Goal: Task Accomplishment & Management: Manage account settings

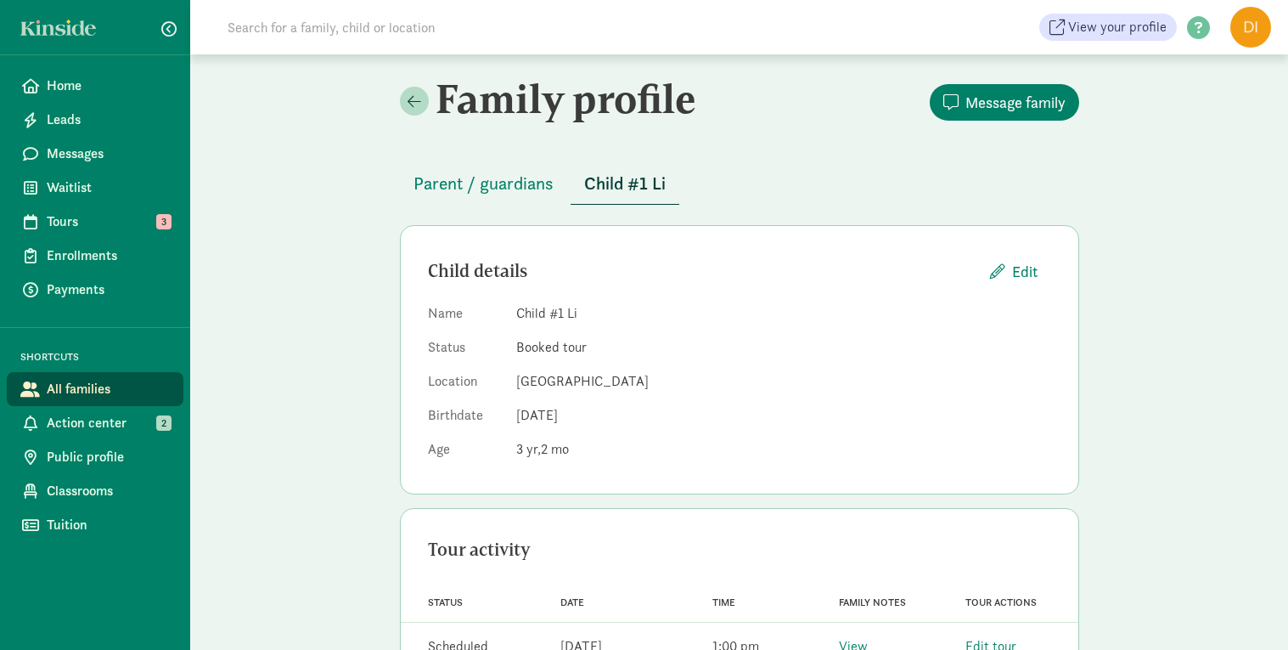
scroll to position [56, 0]
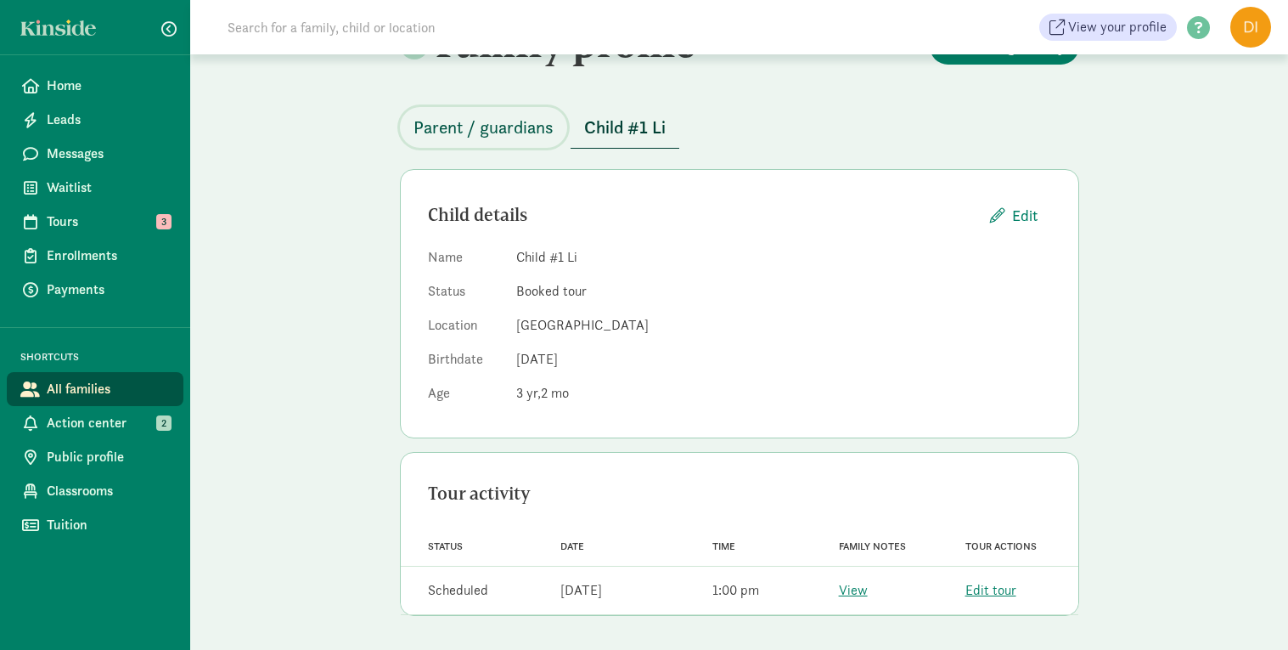
click at [498, 119] on span "Parent / guardians" at bounding box center [484, 127] width 140 height 27
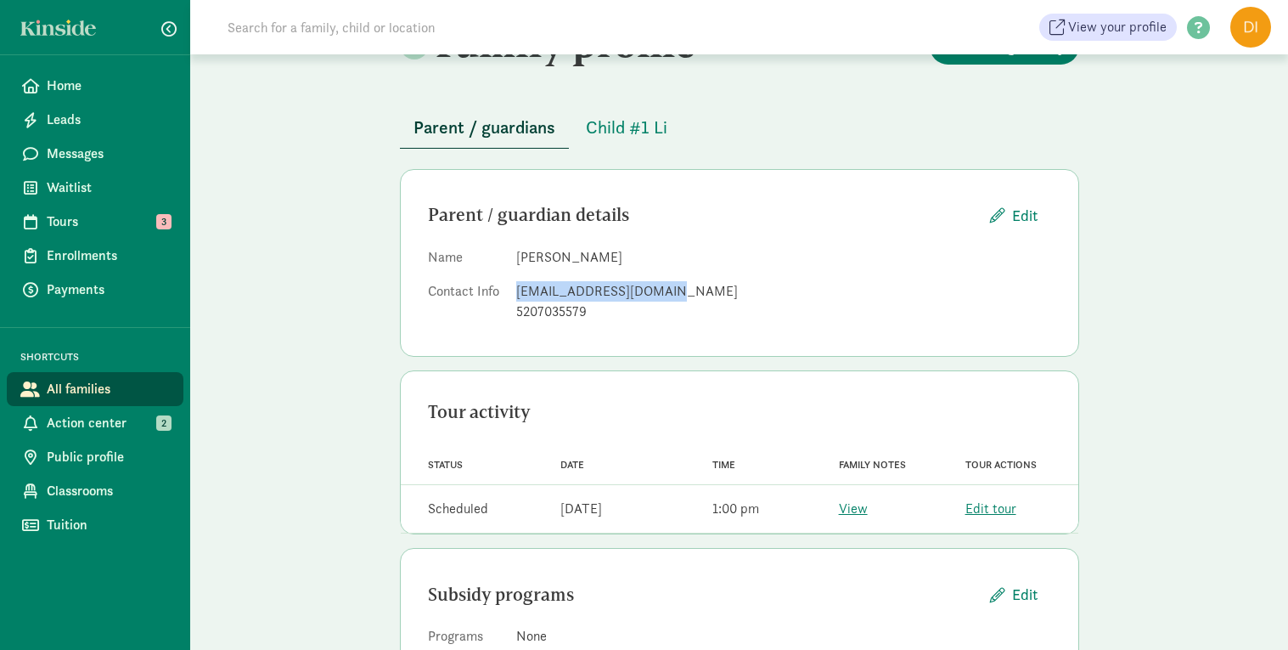
drag, startPoint x: 668, startPoint y: 291, endPoint x: 514, endPoint y: 285, distance: 154.7
click at [514, 285] on dl "Name Yang Liu Contact Info cctucson2022@gmail.com 5207035579" at bounding box center [739, 288] width 623 height 82
copy div "[EMAIL_ADDRESS][DOMAIN_NAME]"
click at [604, 312] on div "5207035579" at bounding box center [783, 311] width 535 height 20
drag, startPoint x: 594, startPoint y: 314, endPoint x: 513, endPoint y: 326, distance: 82.4
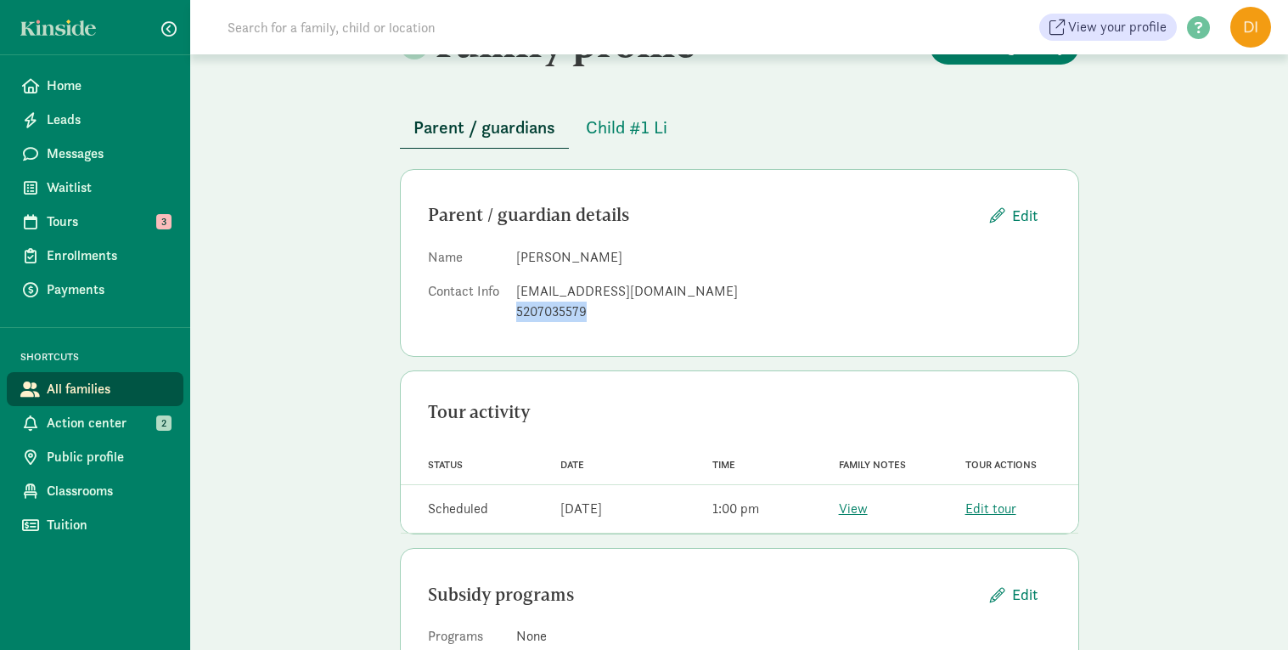
click at [513, 326] on dl "Name Yang Liu Contact Info cctucson2022@gmail.com 5207035579" at bounding box center [739, 288] width 623 height 82
copy div "5207035579"
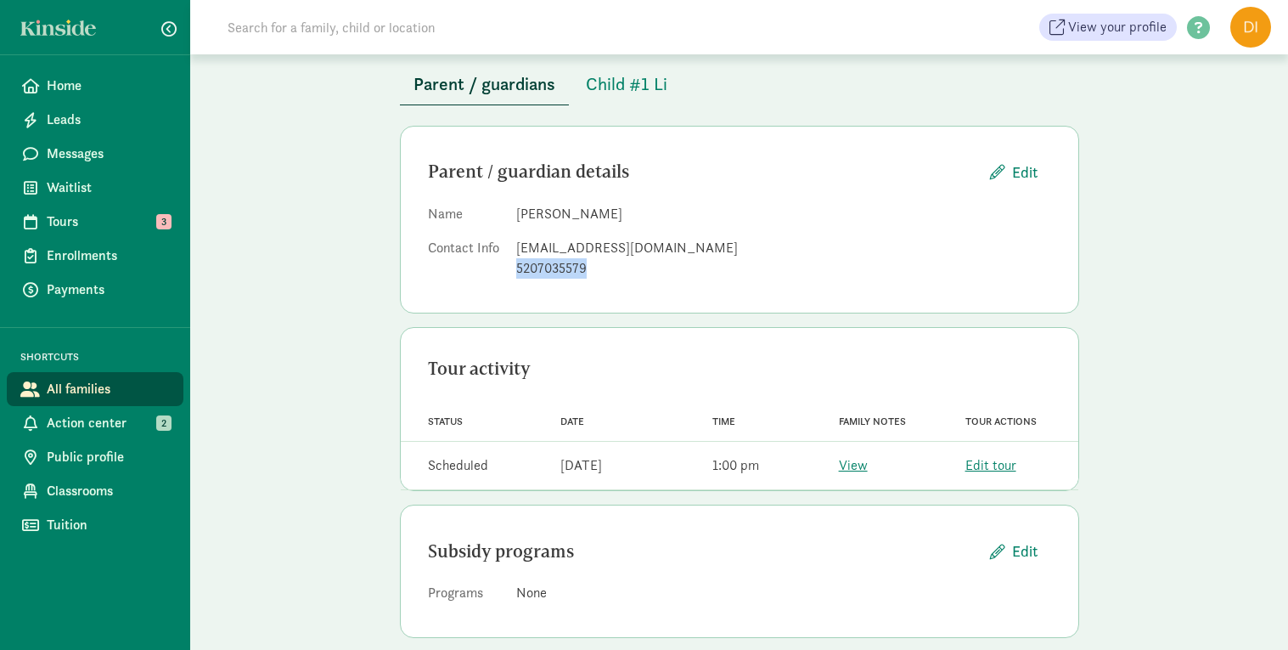
scroll to position [92, 0]
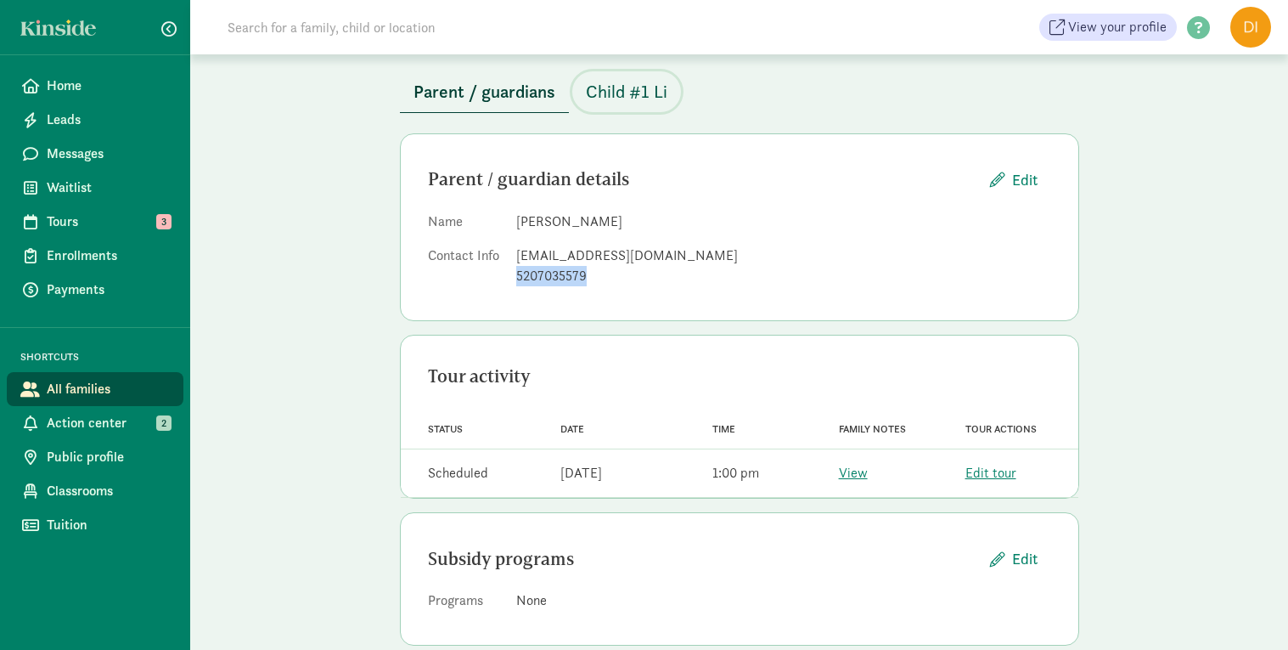
click at [643, 94] on span "Child #1 Li" at bounding box center [627, 91] width 82 height 27
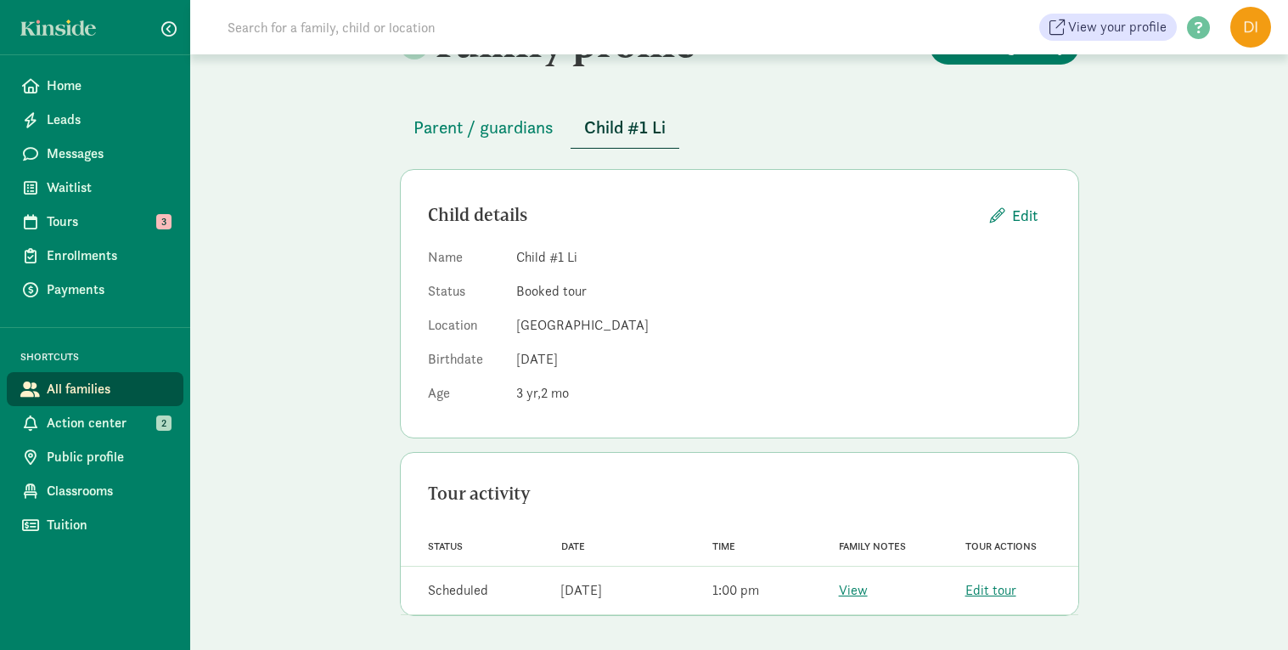
scroll to position [56, 0]
click at [526, 131] on span "Parent / guardians" at bounding box center [484, 127] width 140 height 27
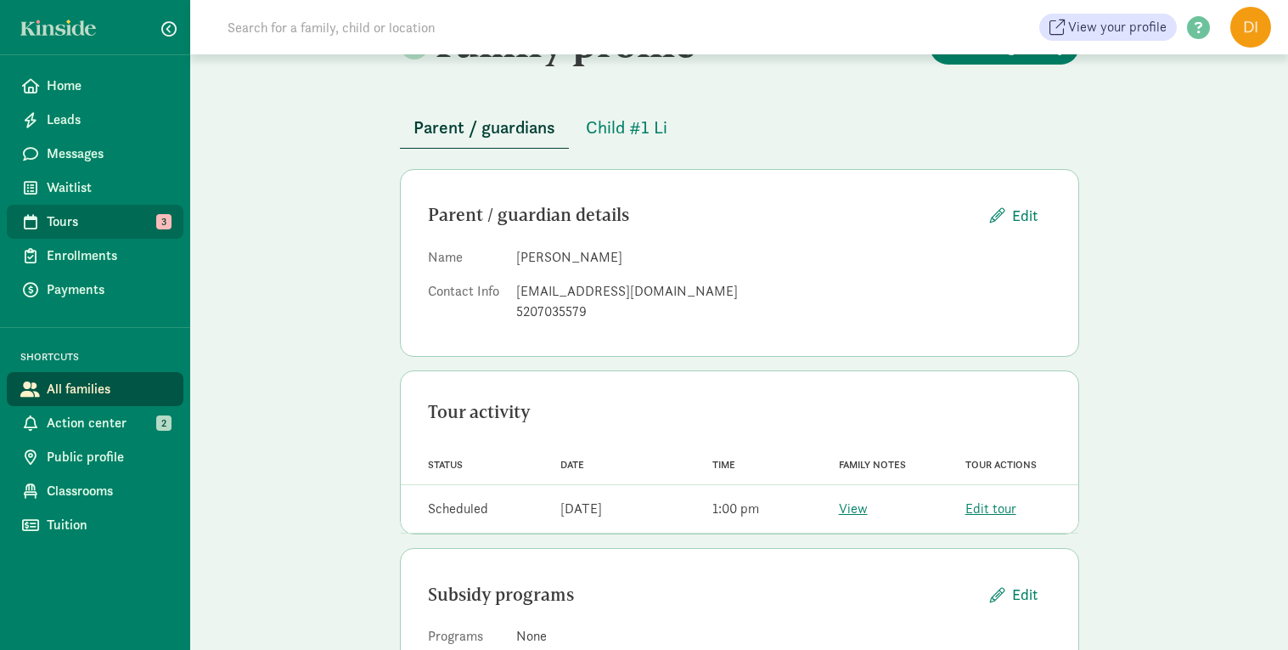
click at [74, 217] on span "Tours" at bounding box center [108, 221] width 123 height 20
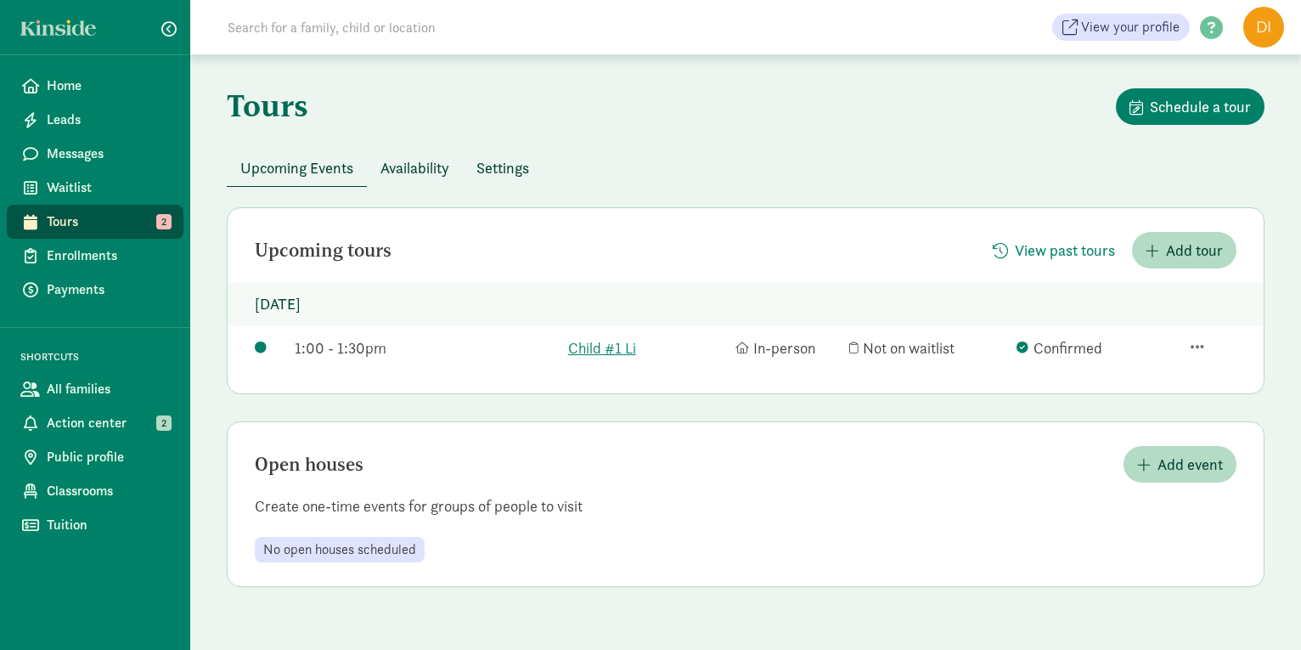
click at [442, 174] on span "Availability" at bounding box center [414, 167] width 69 height 23
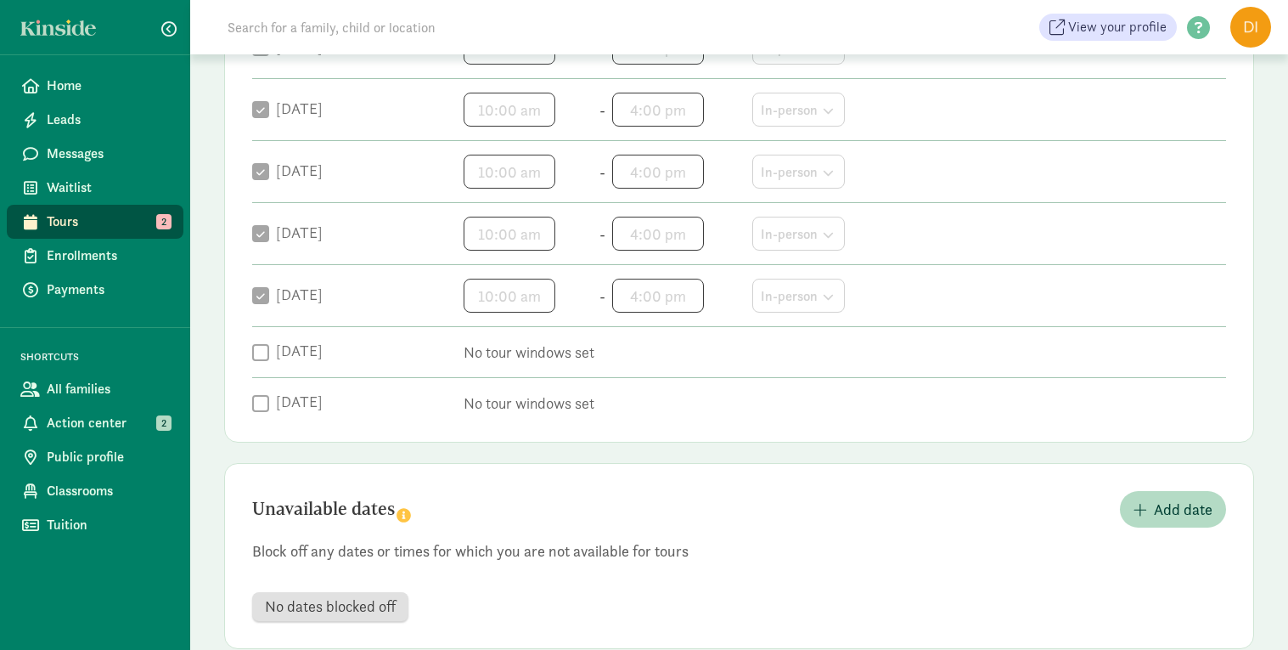
scroll to position [397, 0]
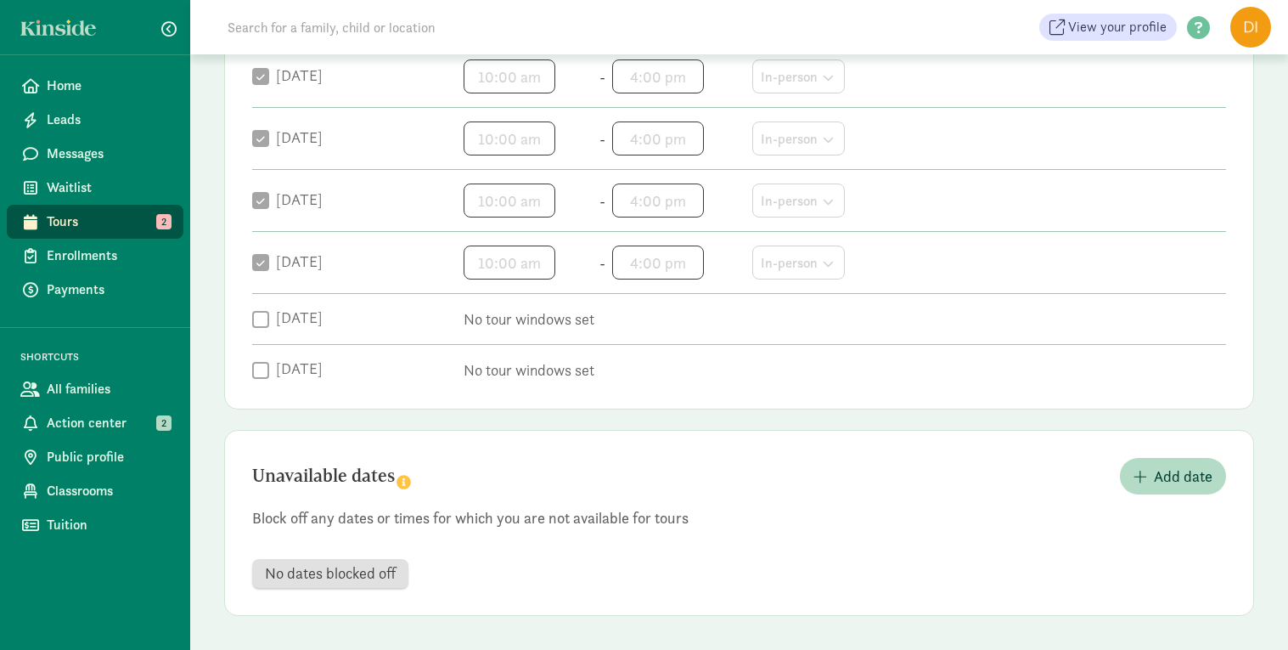
click at [352, 579] on span "No dates blocked off" at bounding box center [330, 573] width 131 height 15
click at [1155, 477] on span "Add date" at bounding box center [1183, 475] width 59 height 23
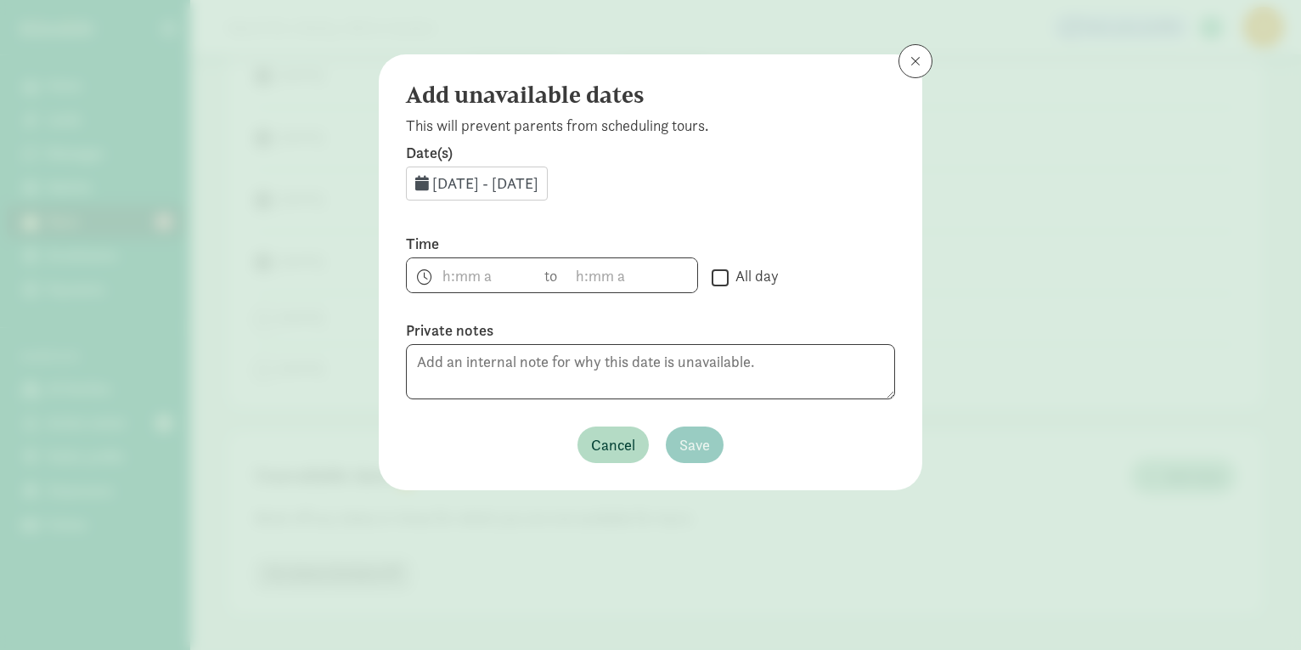
click at [516, 185] on span "Aug 20, 2025 - Aug 31, 2025" at bounding box center [485, 183] width 106 height 20
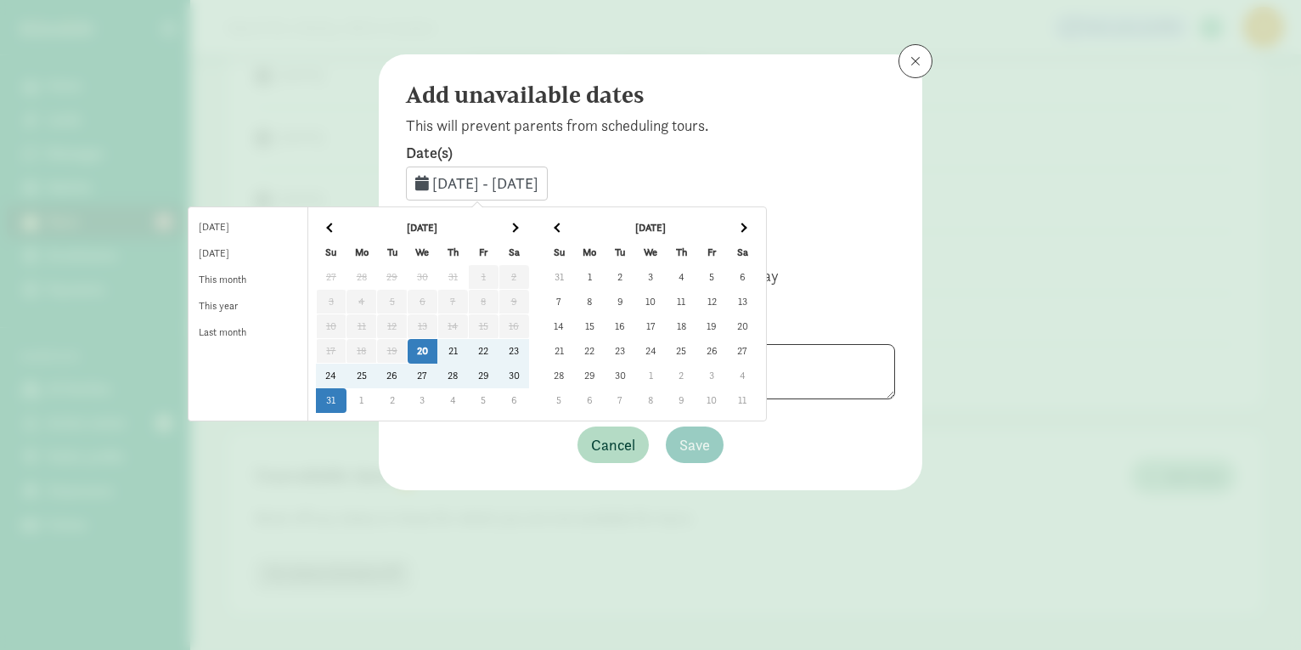
click at [605, 276] on td "1" at bounding box center [589, 277] width 31 height 25
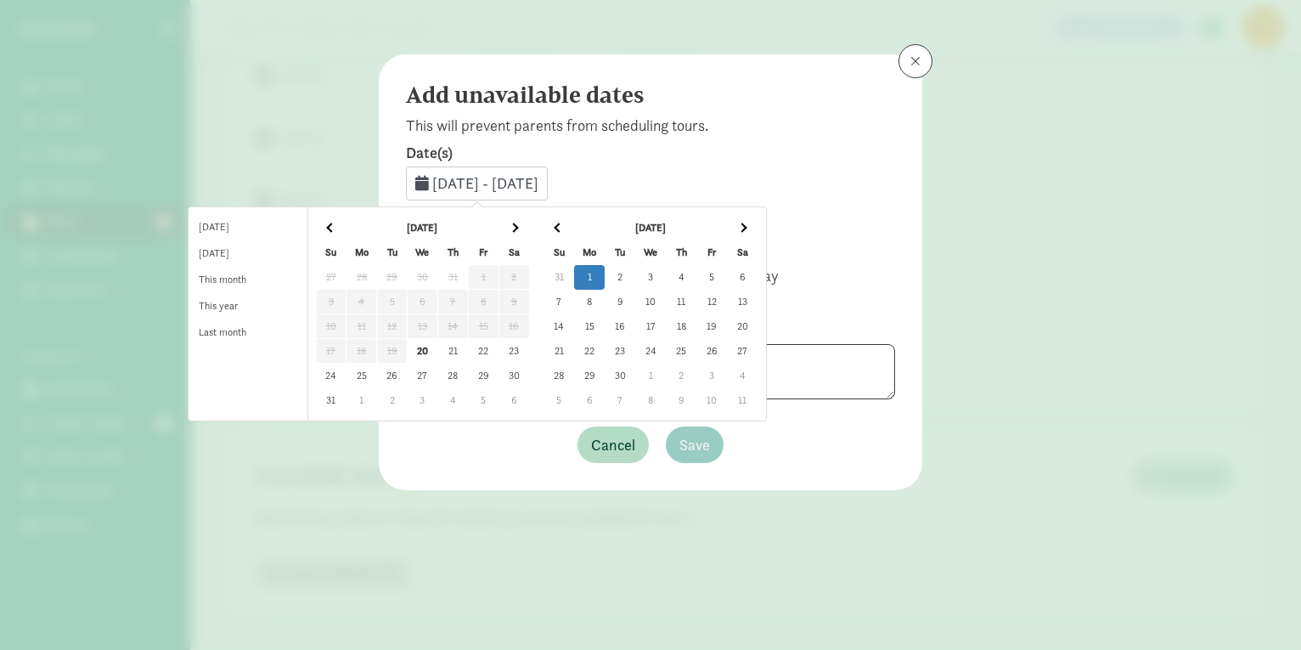
click at [605, 276] on td "1" at bounding box center [589, 277] width 31 height 25
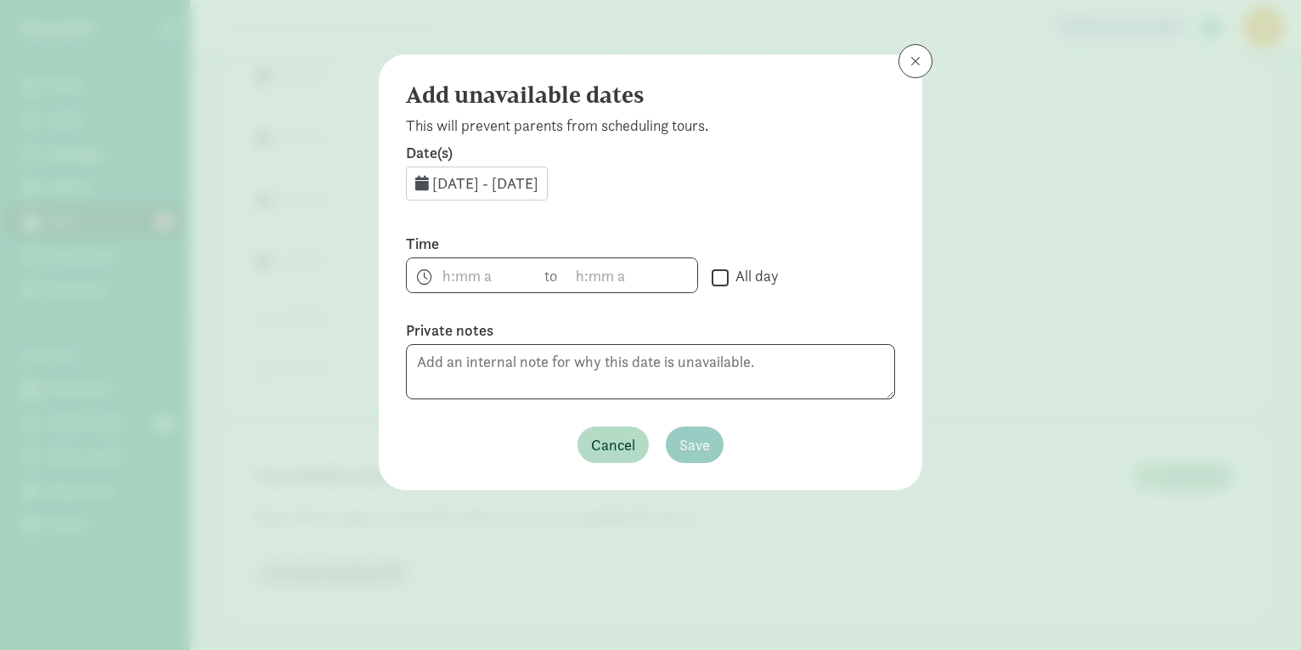
click at [714, 279] on input "All day" at bounding box center [720, 277] width 17 height 23
checkbox input "true"
click at [708, 454] on span "Save" at bounding box center [694, 444] width 31 height 23
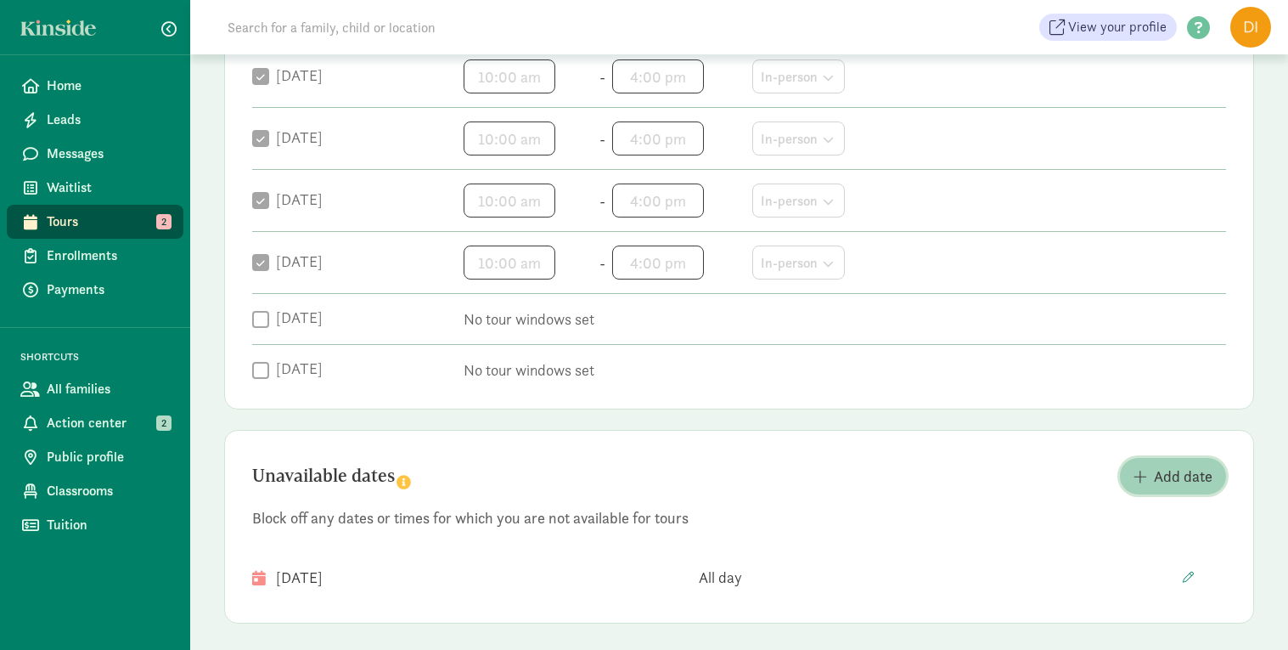
click at [1159, 476] on span "Add date" at bounding box center [1183, 475] width 59 height 23
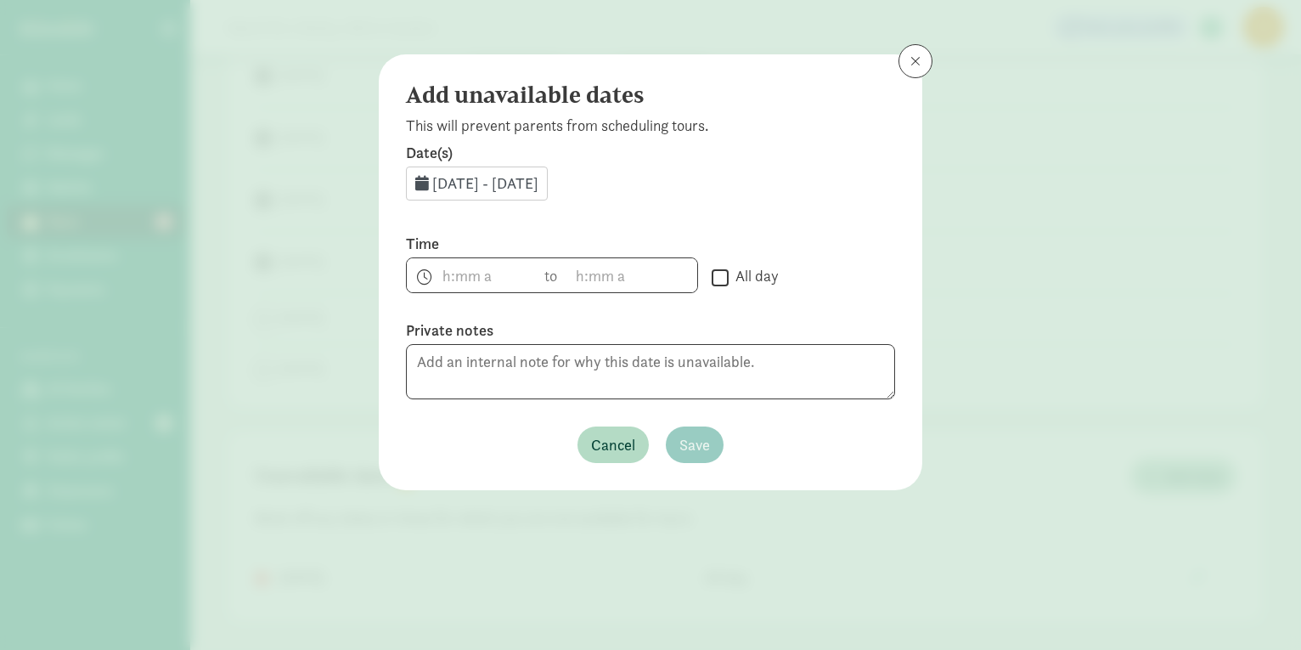
click at [536, 183] on span "Aug 20, 2025 - Aug 31, 2025" at bounding box center [485, 183] width 106 height 20
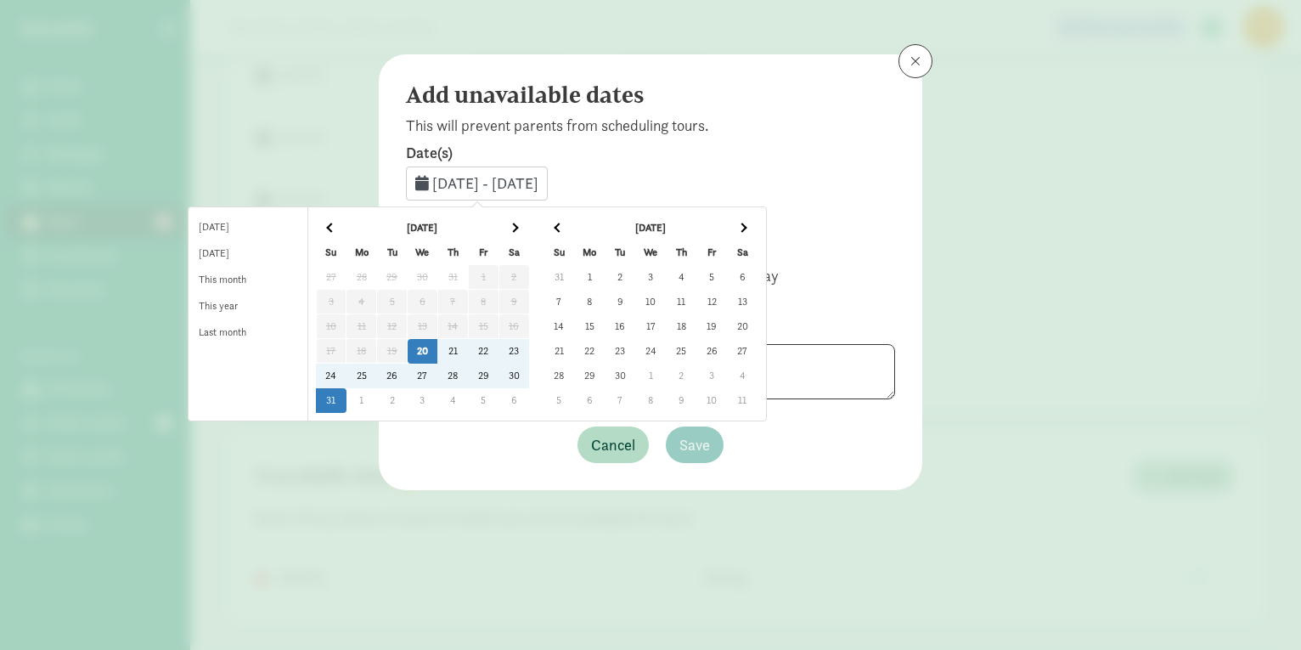
click at [757, 221] on th at bounding box center [742, 228] width 31 height 25
click at [727, 275] on td "3" at bounding box center [711, 277] width 31 height 25
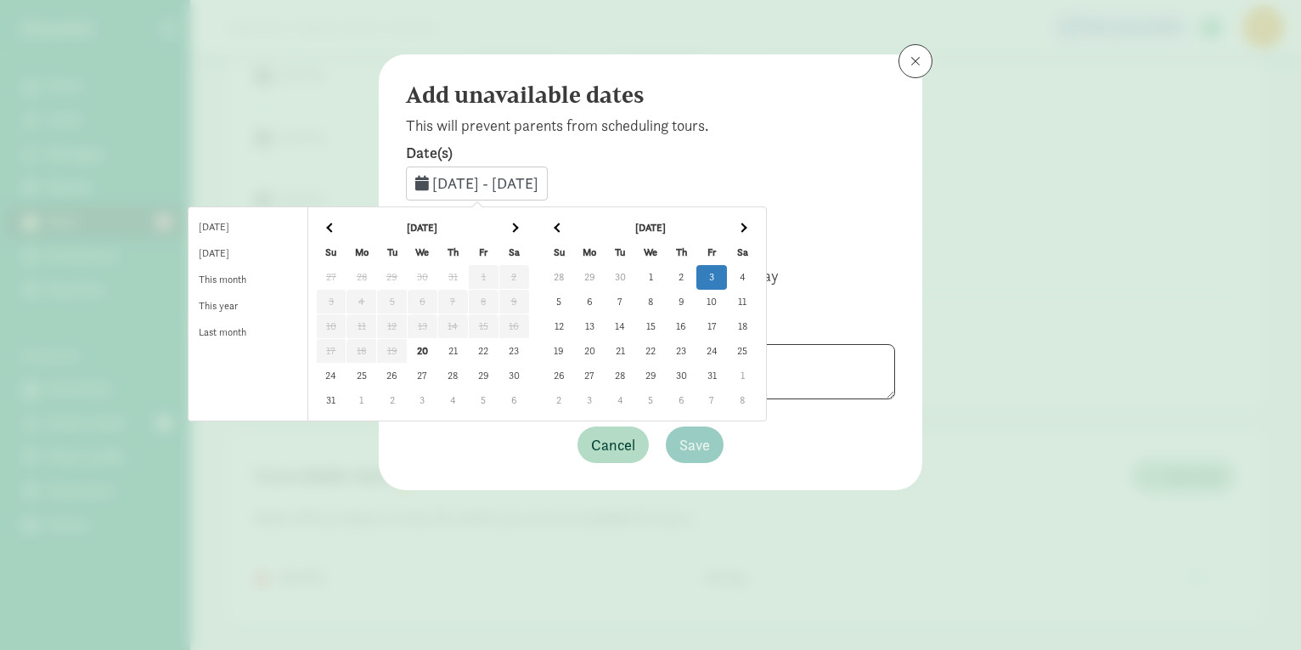
click at [727, 277] on td "3" at bounding box center [711, 277] width 31 height 25
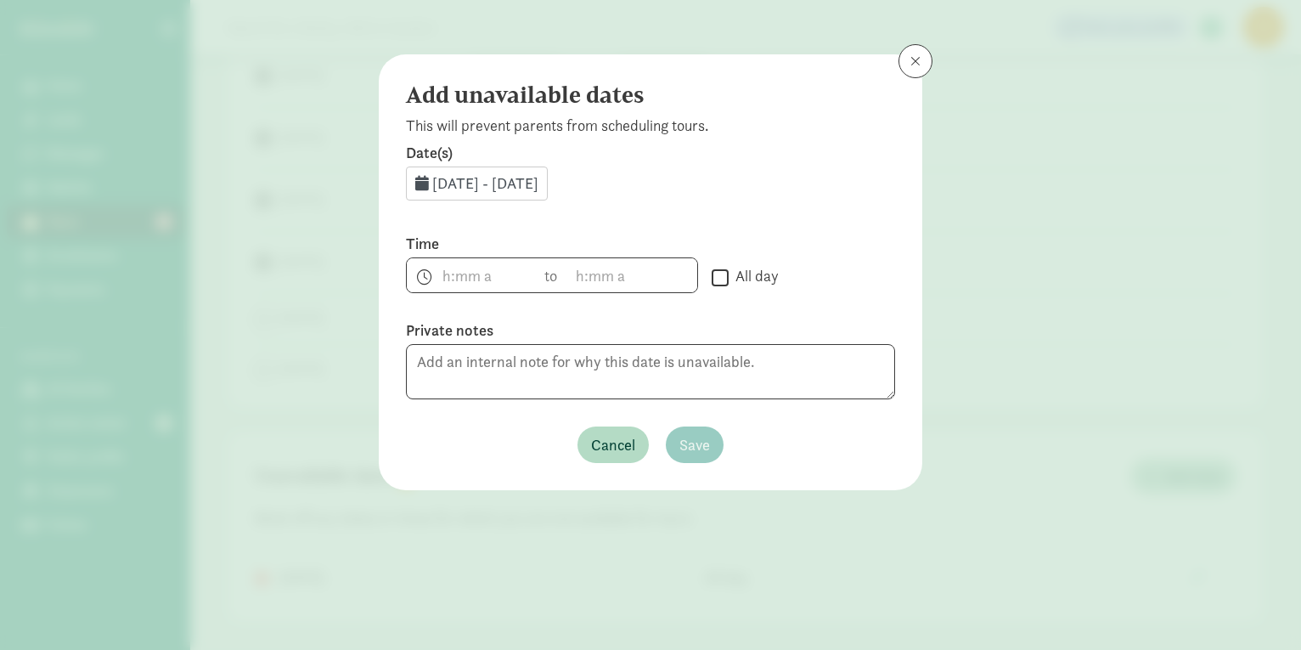
click at [715, 277] on input "All day" at bounding box center [720, 277] width 17 height 23
checkbox input "true"
click at [684, 441] on span "Save" at bounding box center [694, 444] width 31 height 23
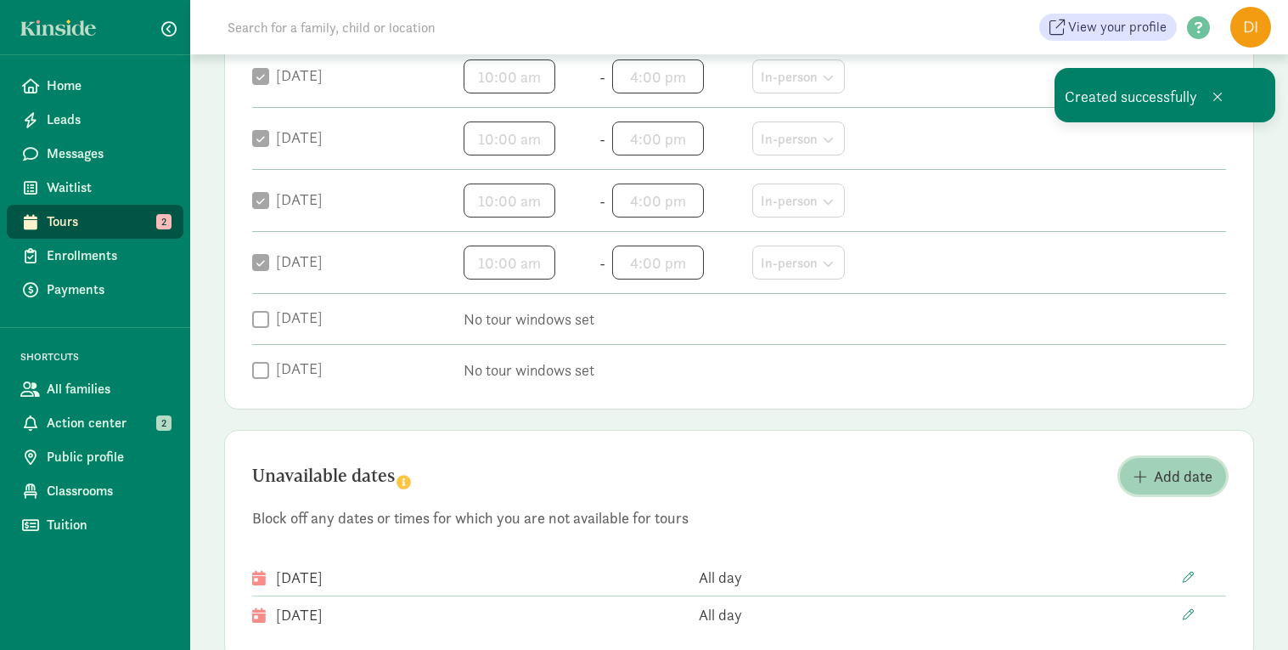
click at [1154, 475] on span "Add date" at bounding box center [1183, 475] width 59 height 23
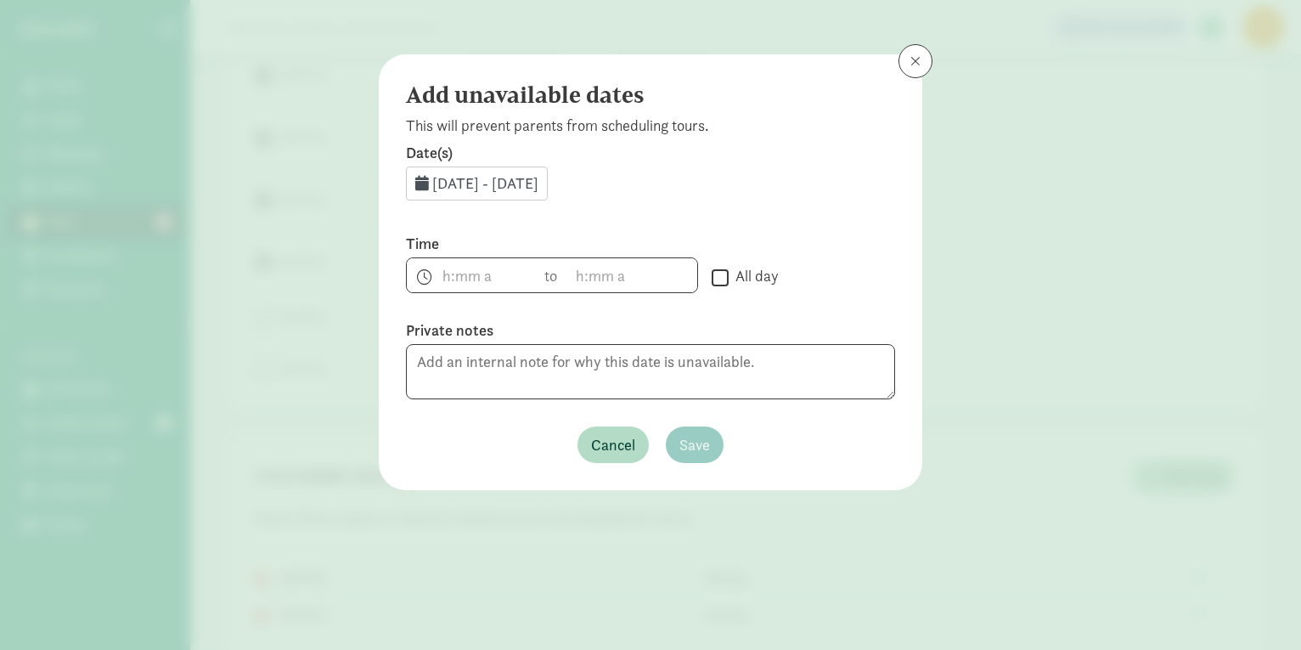
click at [459, 176] on span "Aug 20, 2025 - Aug 31, 2025" at bounding box center [485, 183] width 106 height 20
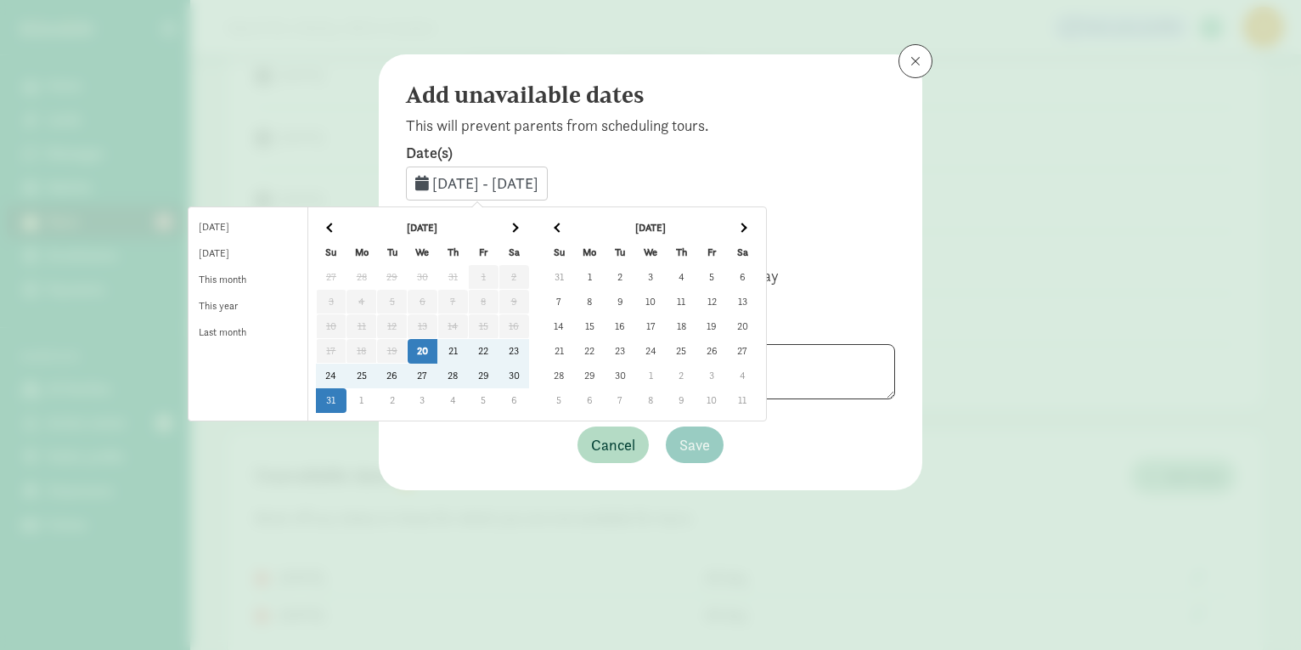
click at [757, 222] on th at bounding box center [742, 228] width 31 height 25
click at [605, 301] on td "6" at bounding box center [589, 302] width 31 height 25
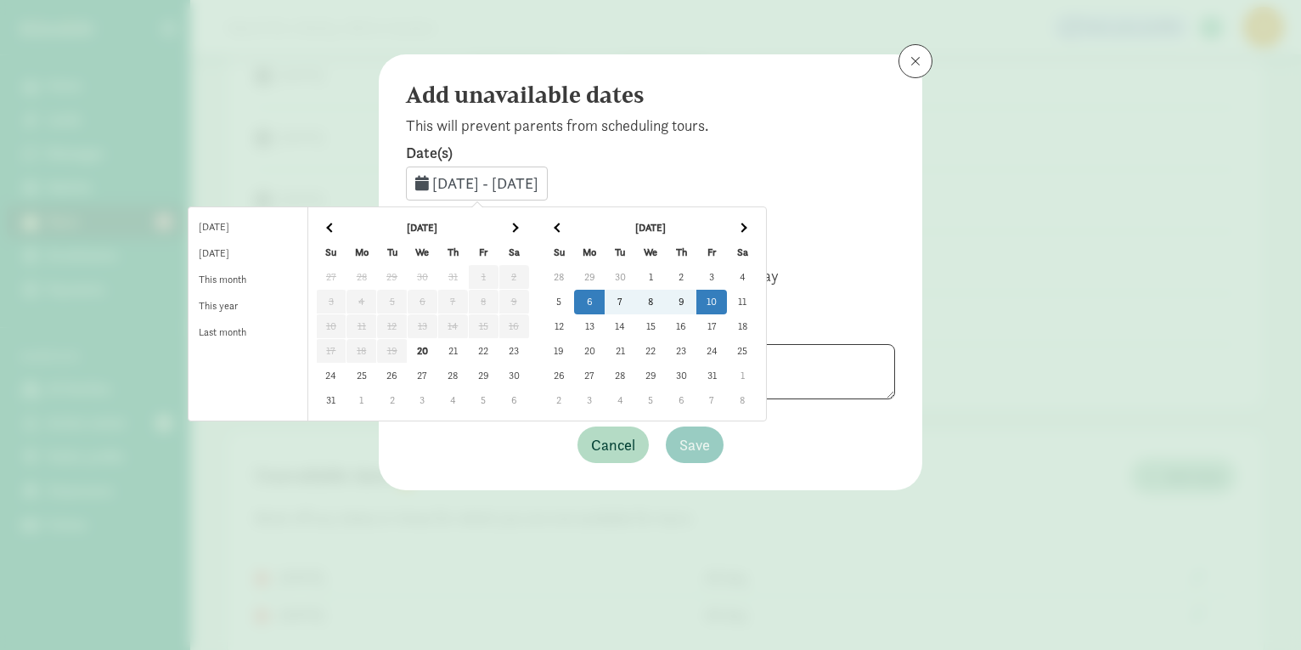
click at [727, 308] on td "10" at bounding box center [711, 302] width 31 height 25
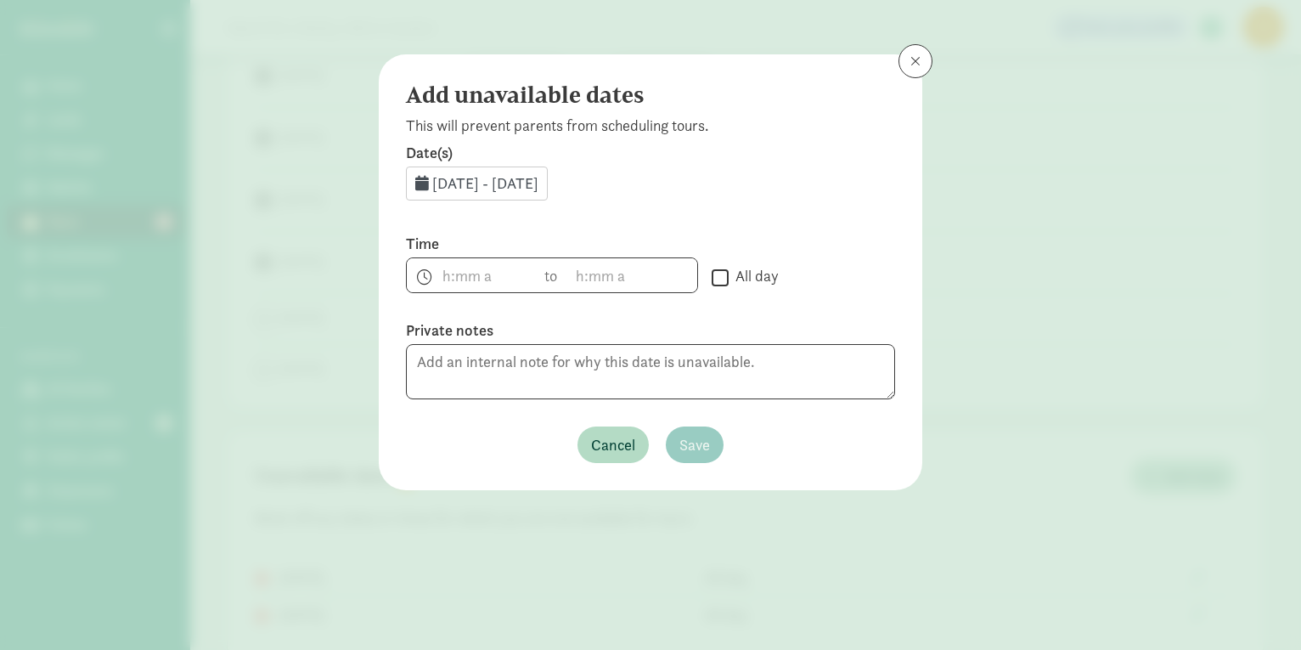
click at [726, 279] on input "All day" at bounding box center [720, 277] width 17 height 23
checkbox input "true"
click at [709, 439] on span "Save" at bounding box center [694, 444] width 31 height 23
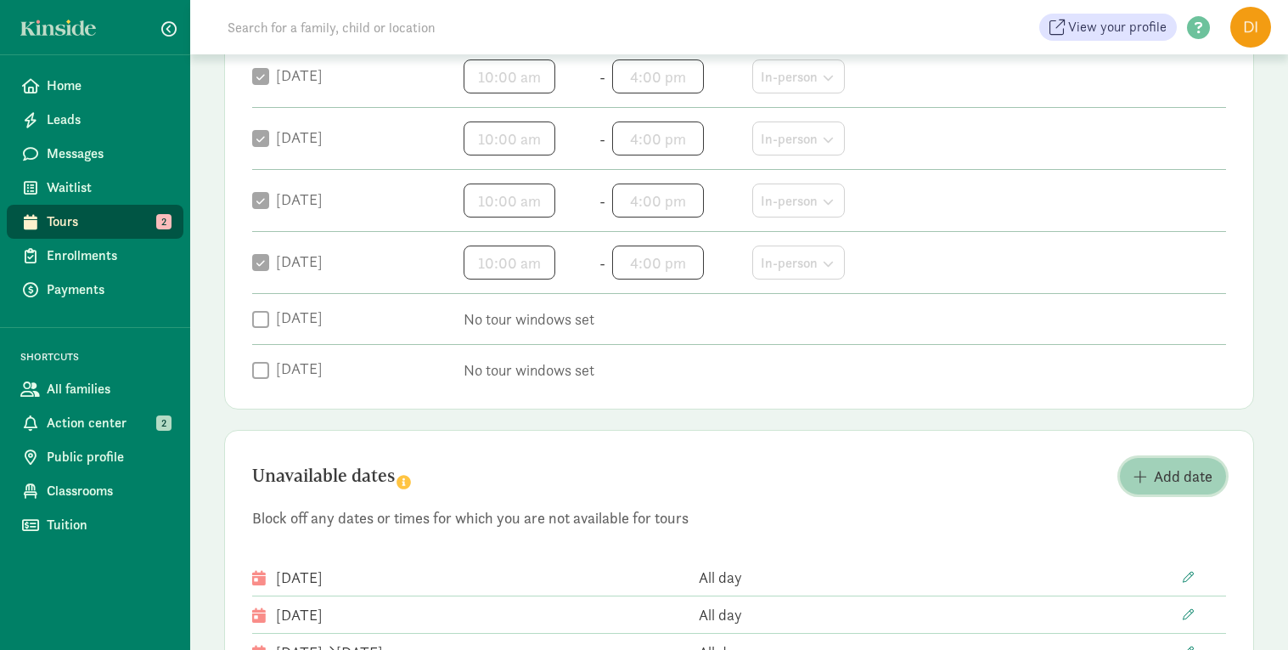
click at [1176, 471] on span "Add date" at bounding box center [1183, 475] width 59 height 23
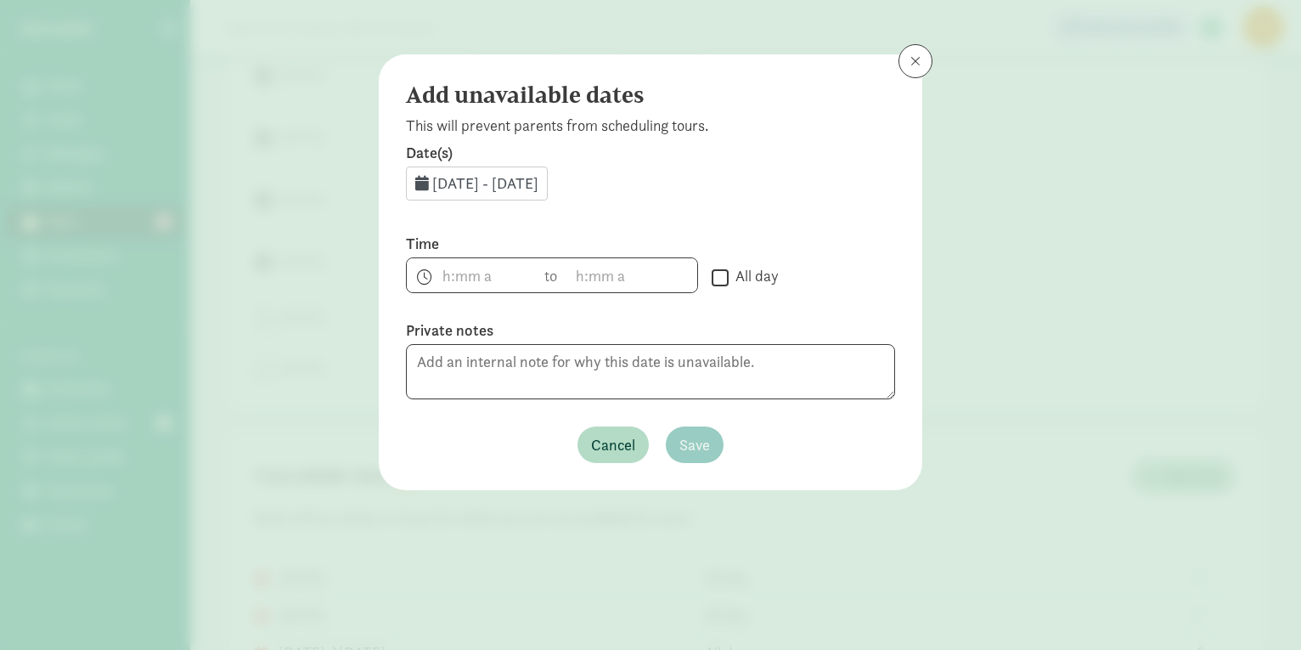
click at [538, 185] on span "Aug 20, 2025 - Aug 31, 2025" at bounding box center [485, 183] width 106 height 20
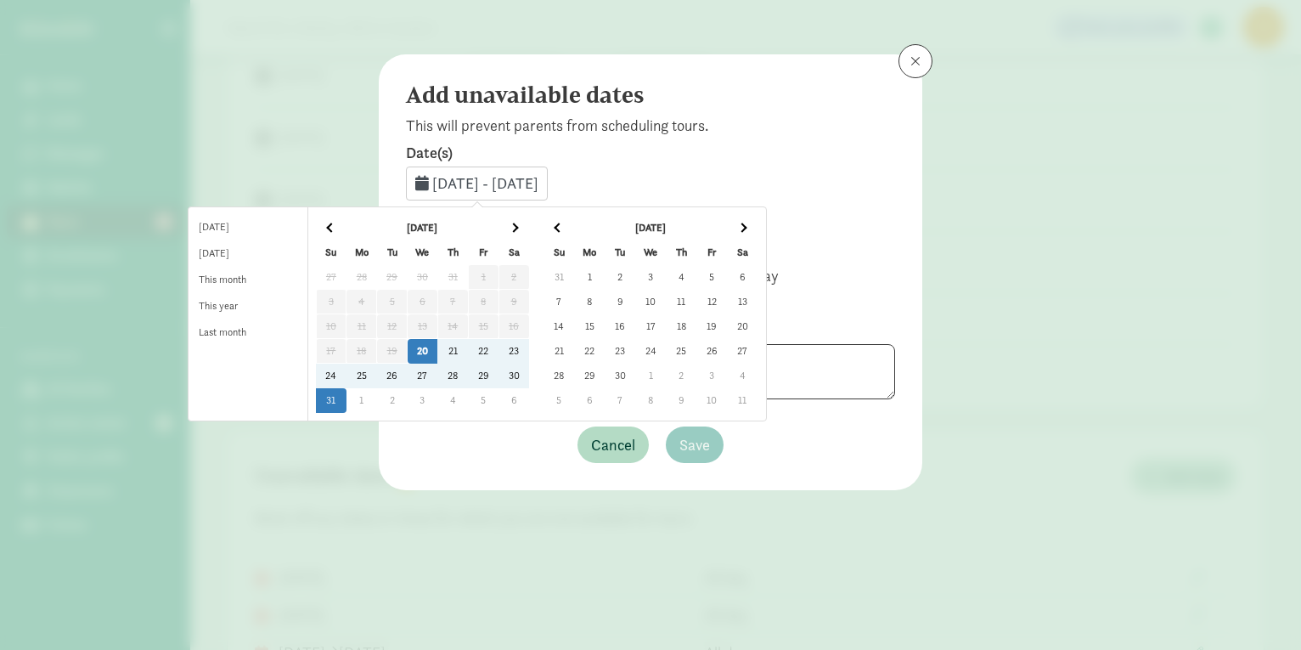
click at [746, 231] on span at bounding box center [741, 226] width 9 height 9
click at [635, 324] on td "11" at bounding box center [620, 326] width 31 height 25
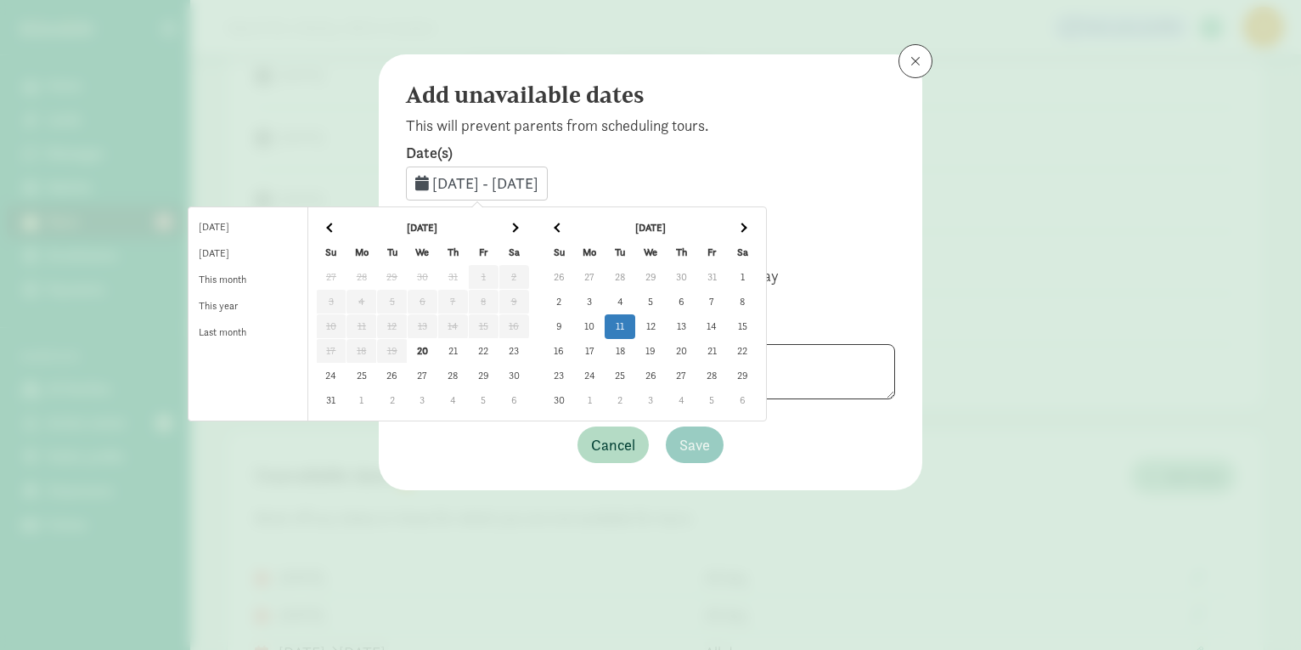
click at [635, 324] on td "11" at bounding box center [620, 326] width 31 height 25
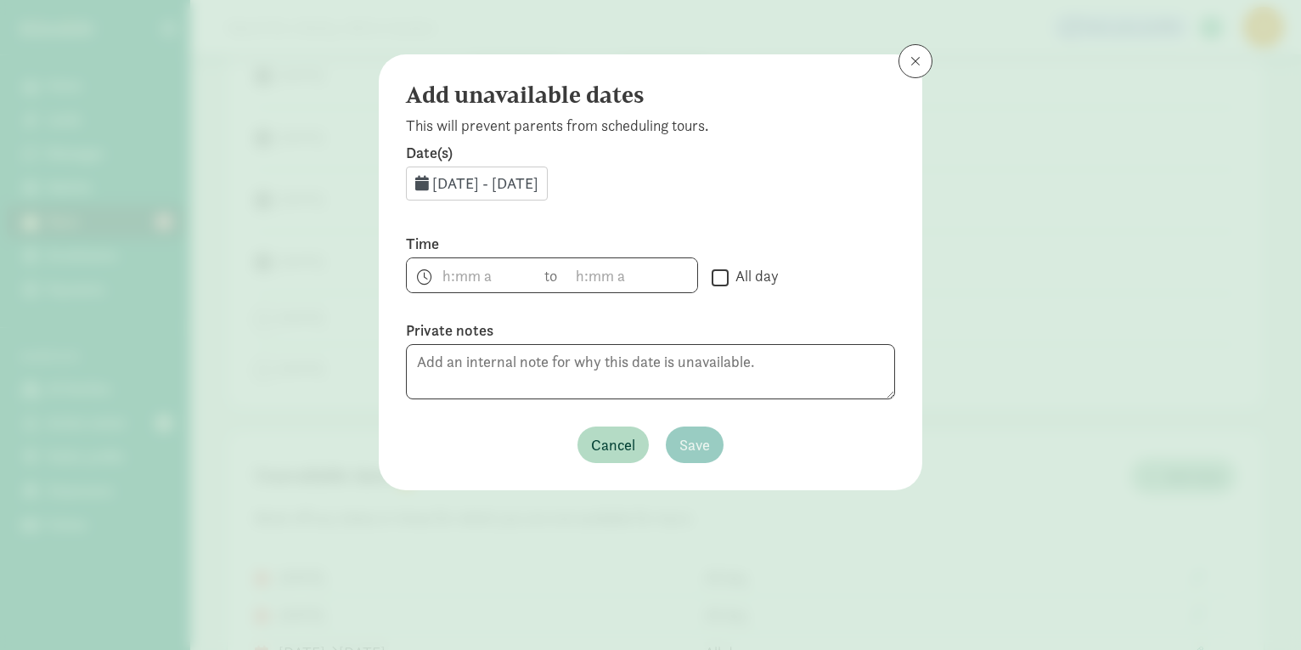
click at [717, 274] on input "All day" at bounding box center [720, 277] width 17 height 23
checkbox input "true"
click at [712, 438] on button "Save" at bounding box center [695, 444] width 58 height 37
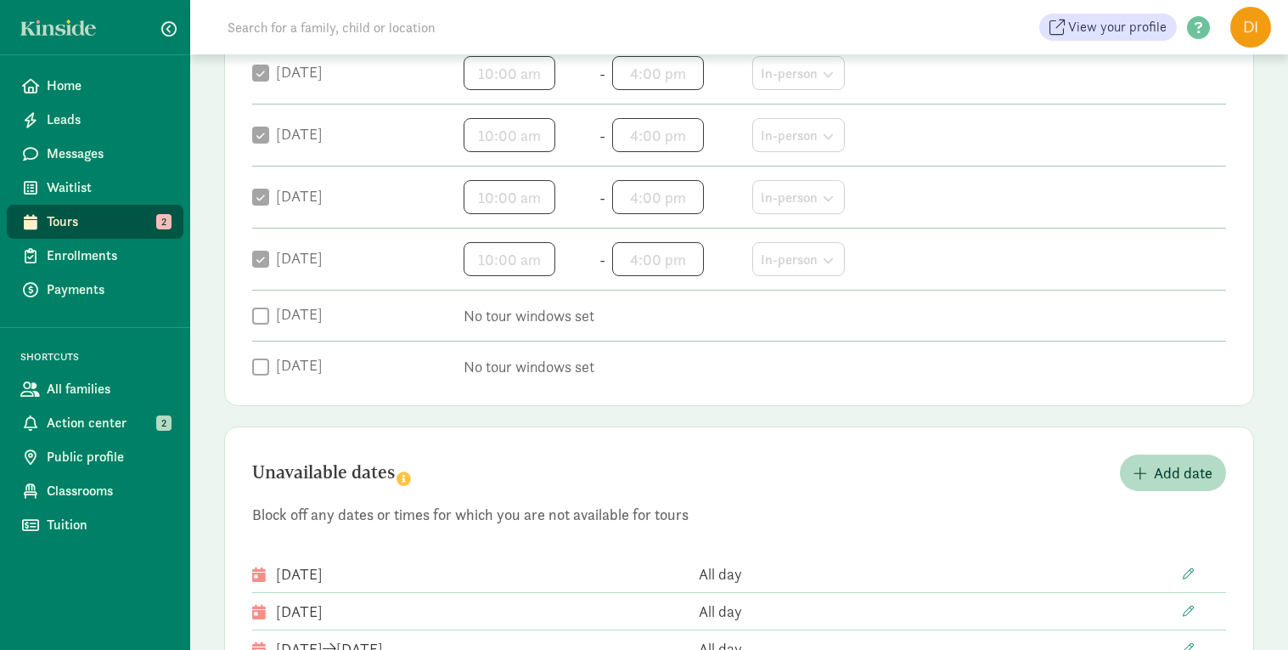
scroll to position [517, 0]
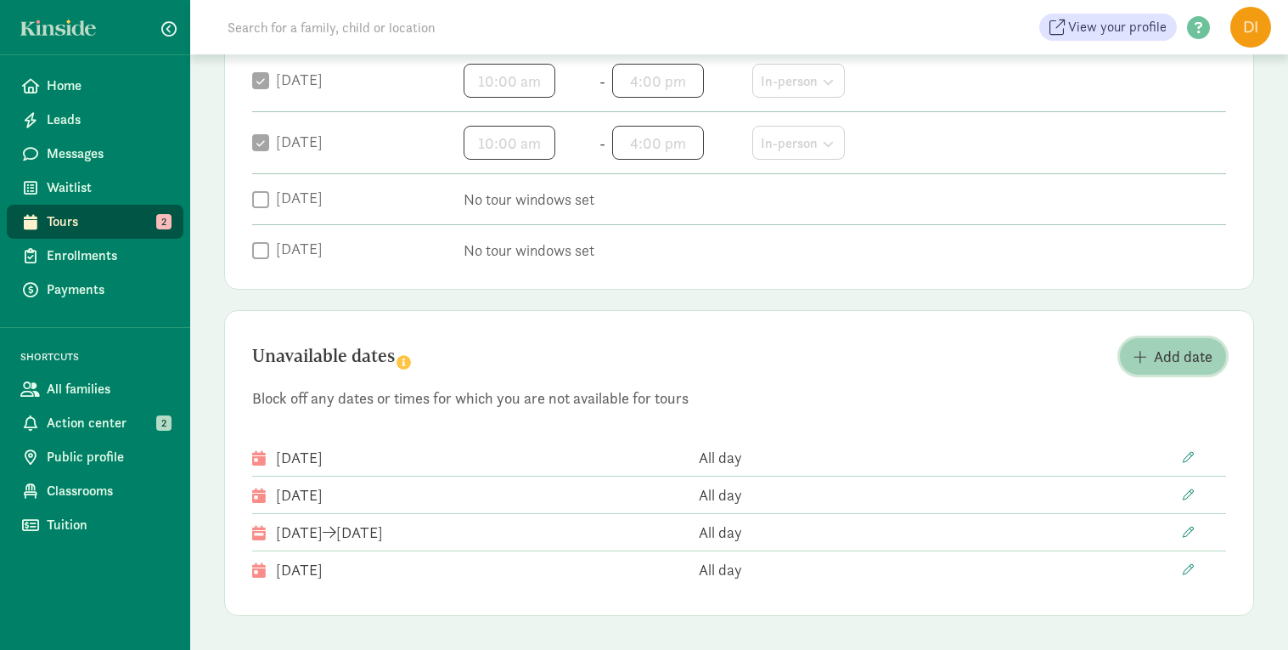
click at [1143, 346] on span "Add date" at bounding box center [1173, 356] width 79 height 23
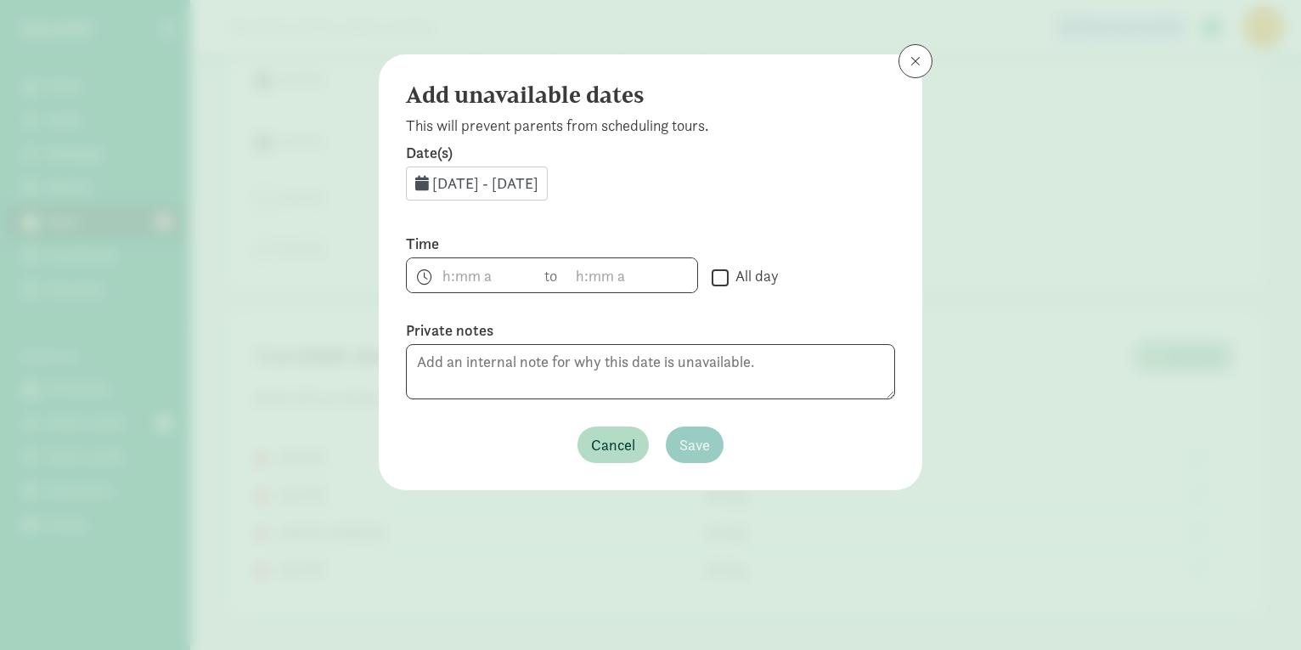
click at [538, 183] on span "Aug 20, 2025 - Aug 31, 2025" at bounding box center [485, 183] width 106 height 20
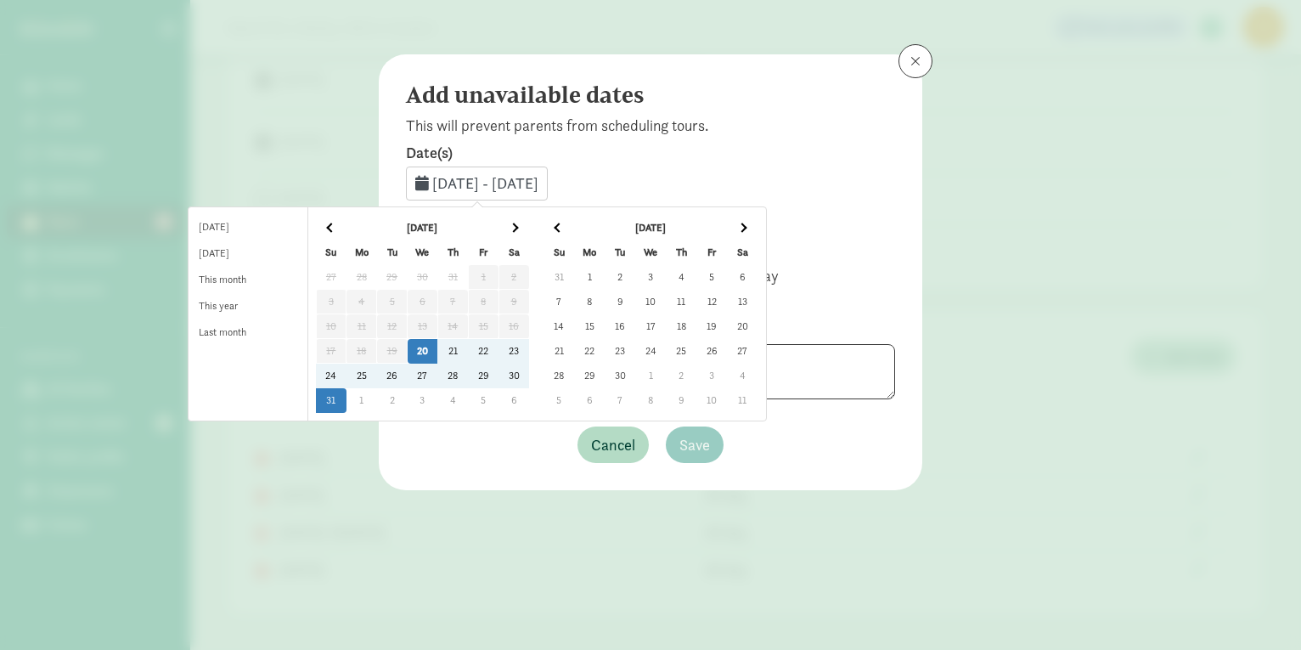
click at [757, 222] on th at bounding box center [742, 228] width 31 height 25
click at [605, 377] on td "24" at bounding box center [589, 375] width 31 height 25
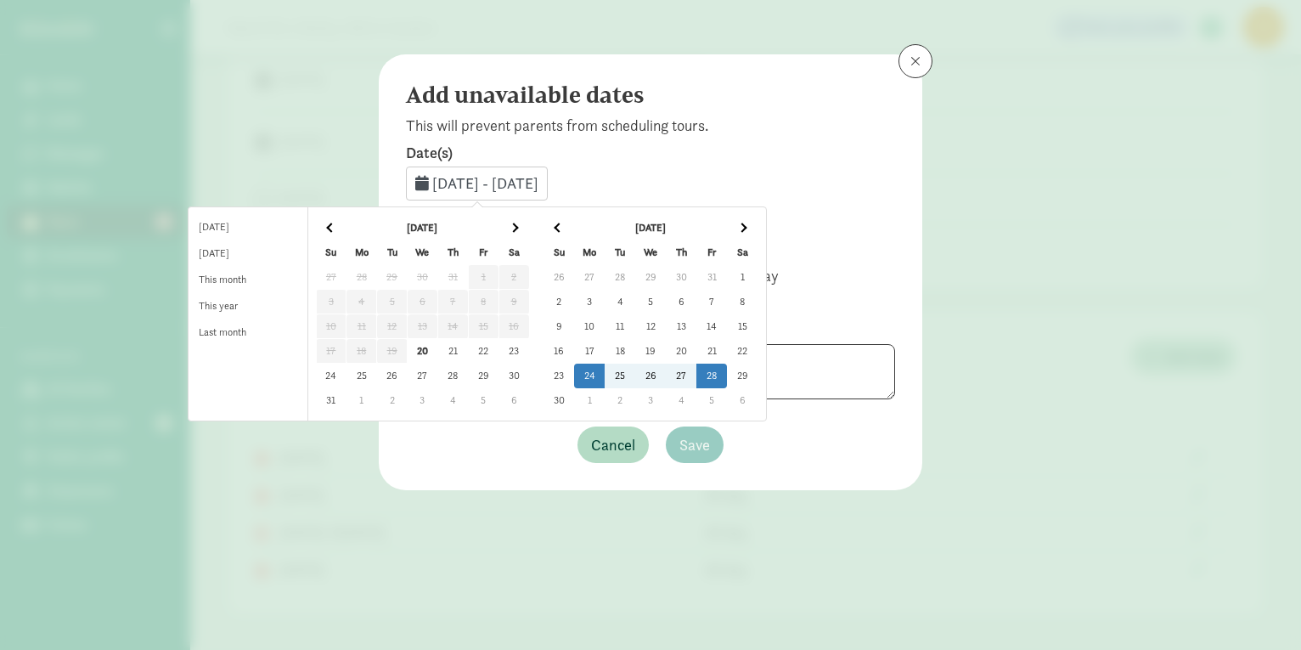
click at [727, 369] on td "28" at bounding box center [711, 375] width 31 height 25
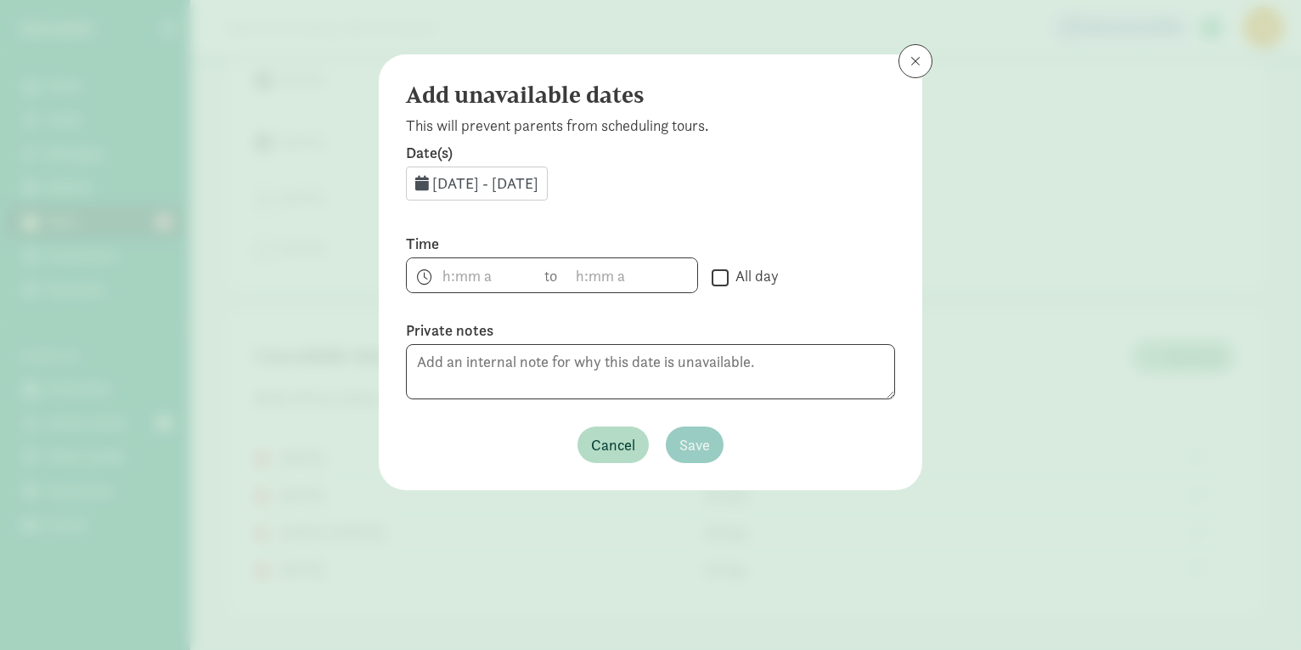
click at [729, 288] on div " All day" at bounding box center [803, 277] width 183 height 23
click at [724, 280] on input "All day" at bounding box center [720, 277] width 17 height 23
checkbox input "true"
click at [708, 436] on span "Save" at bounding box center [694, 444] width 31 height 23
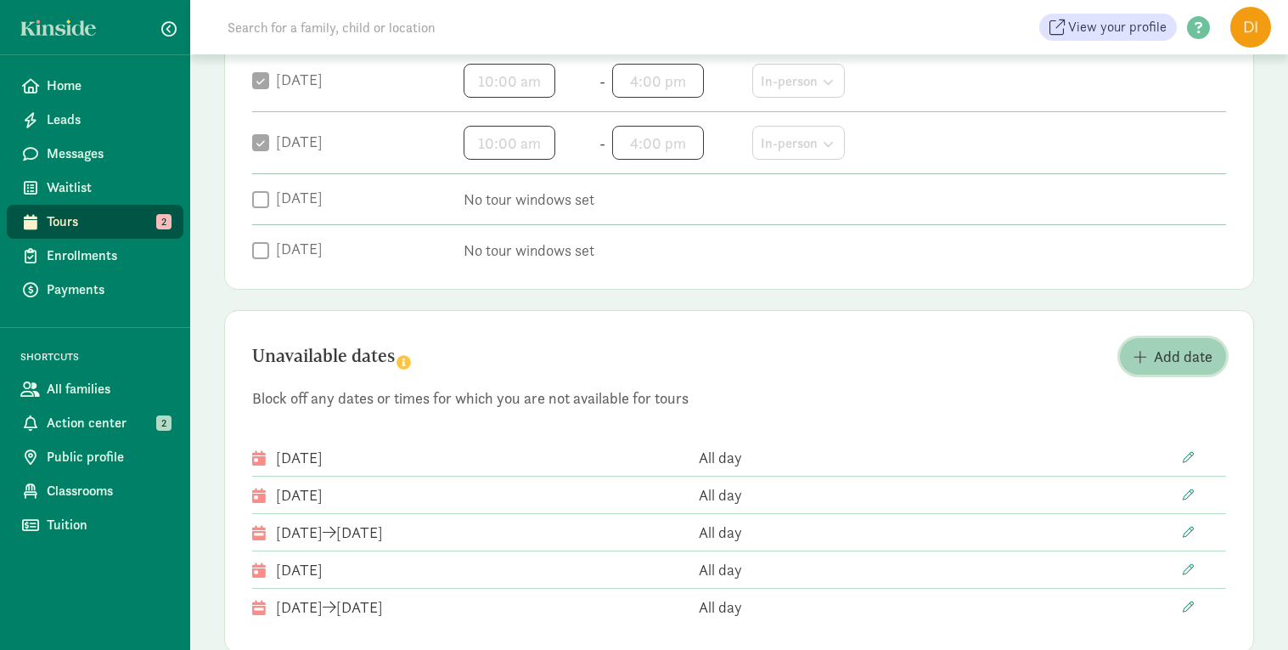
click at [1153, 357] on span "Add date" at bounding box center [1173, 356] width 79 height 23
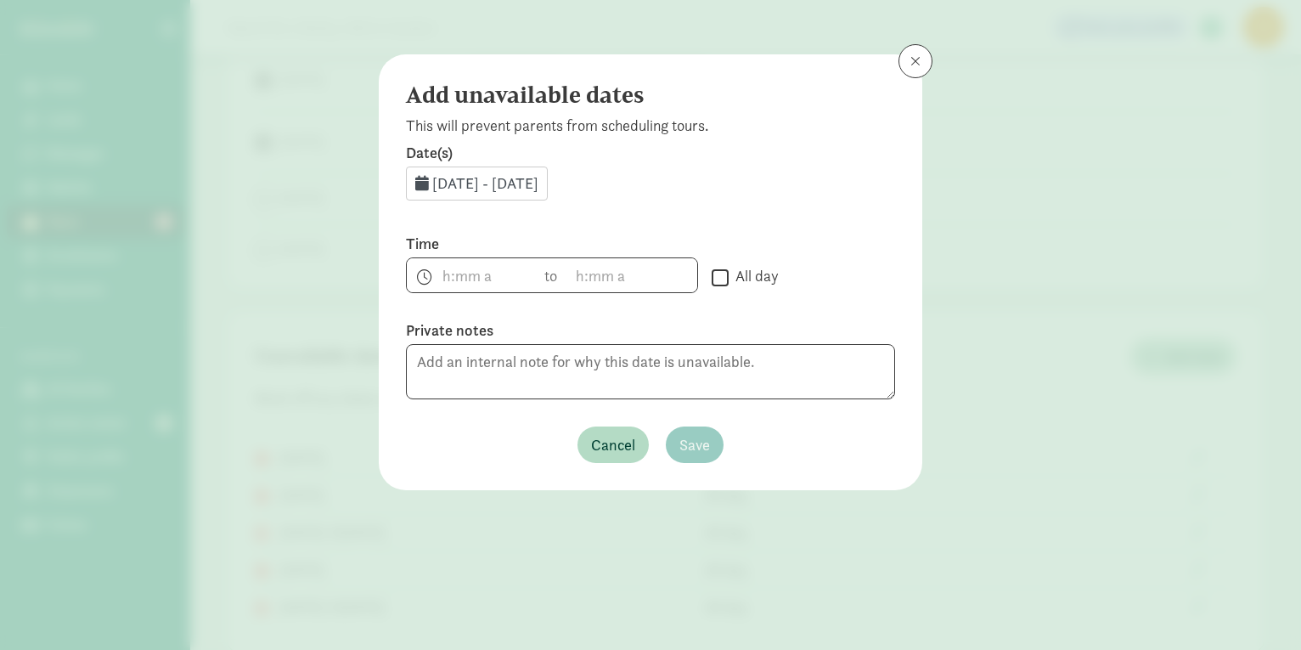
click at [538, 181] on span "Aug 20, 2025 - Aug 31, 2025" at bounding box center [485, 183] width 106 height 20
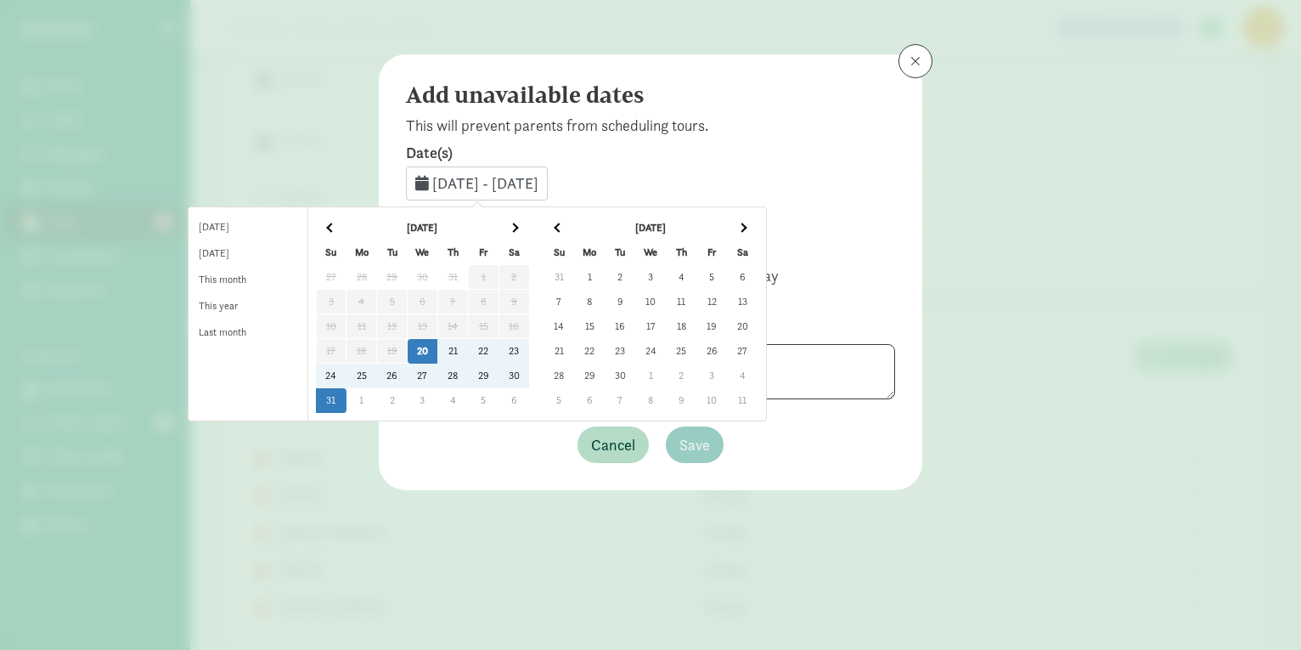
click at [746, 226] on span at bounding box center [741, 226] width 9 height 9
click at [727, 325] on td "19" at bounding box center [711, 326] width 31 height 25
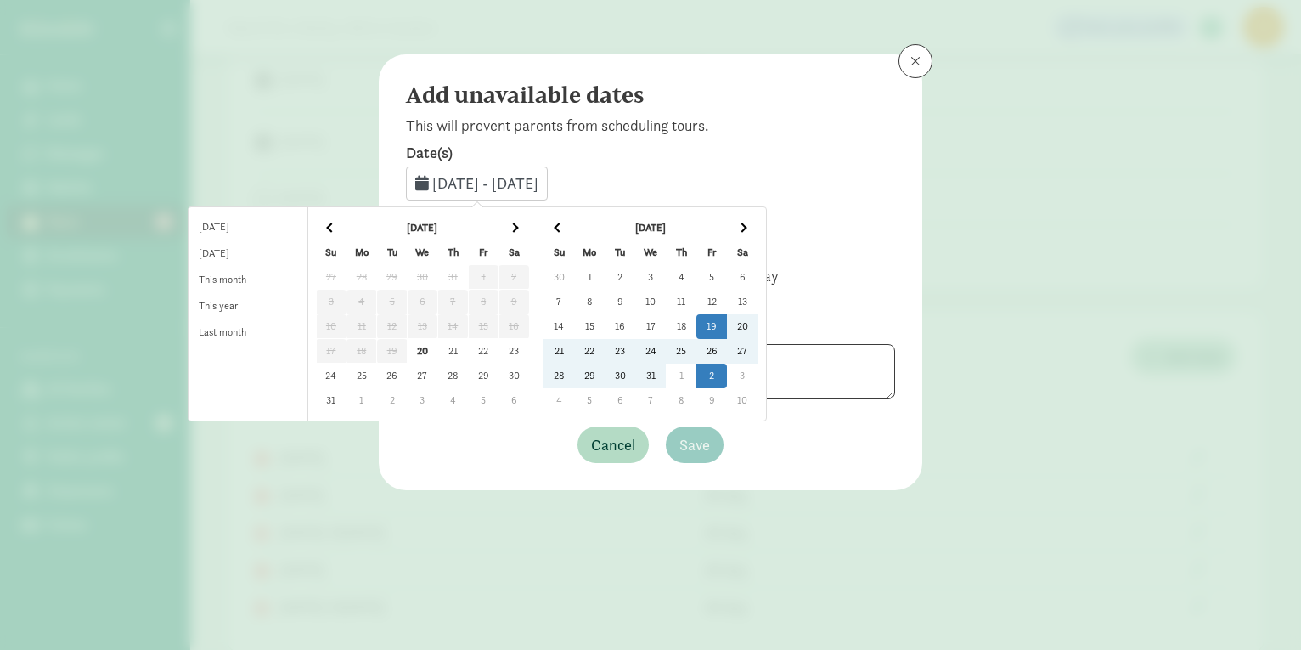
click at [727, 370] on td "2" at bounding box center [711, 375] width 31 height 25
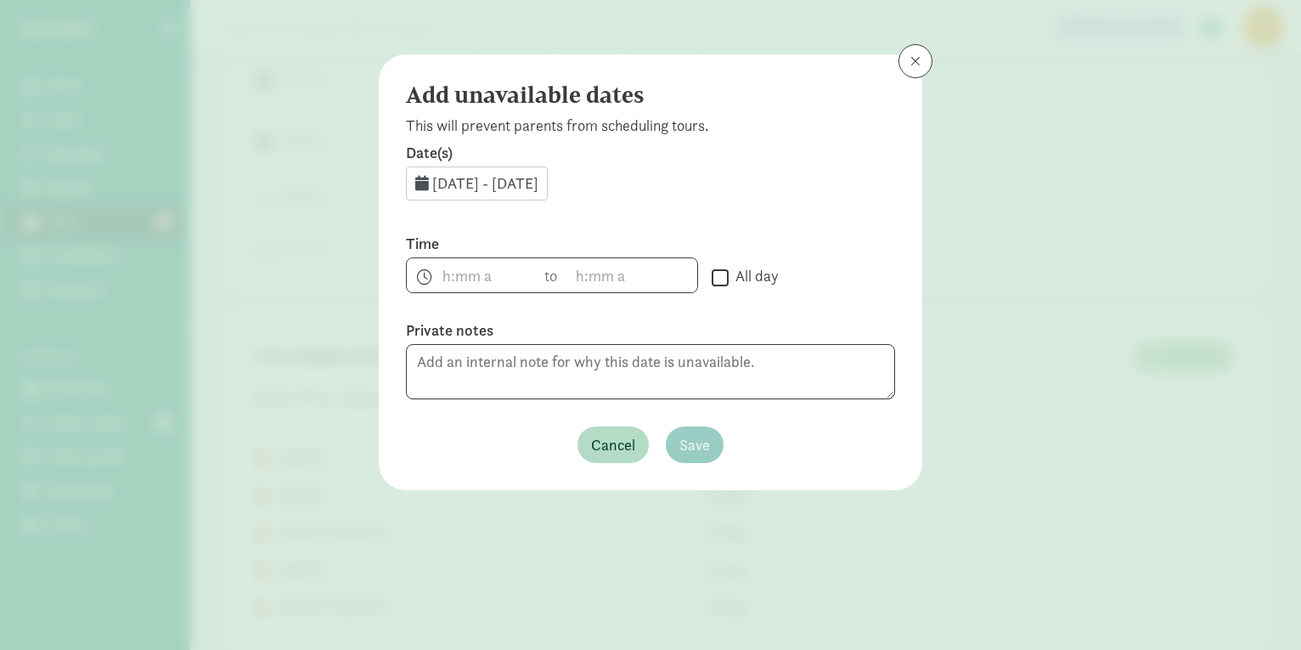
click at [718, 266] on input "All day" at bounding box center [720, 277] width 17 height 23
checkbox input "true"
click at [698, 427] on button "Save" at bounding box center [695, 444] width 58 height 37
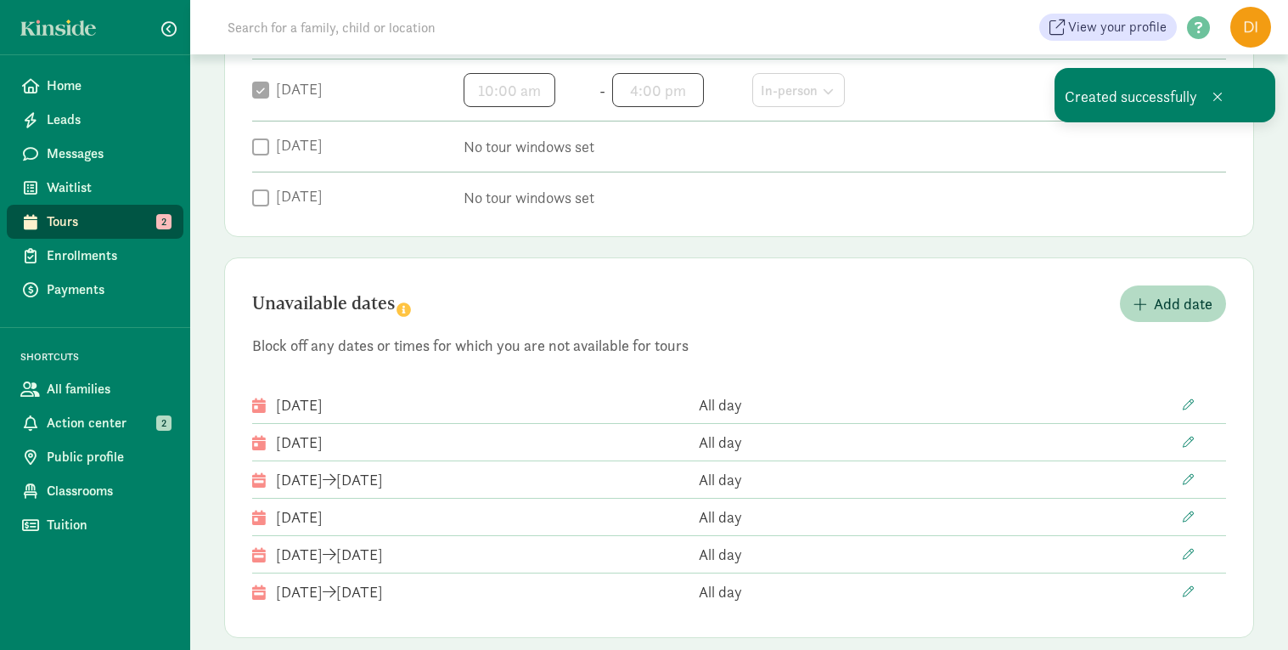
scroll to position [592, 0]
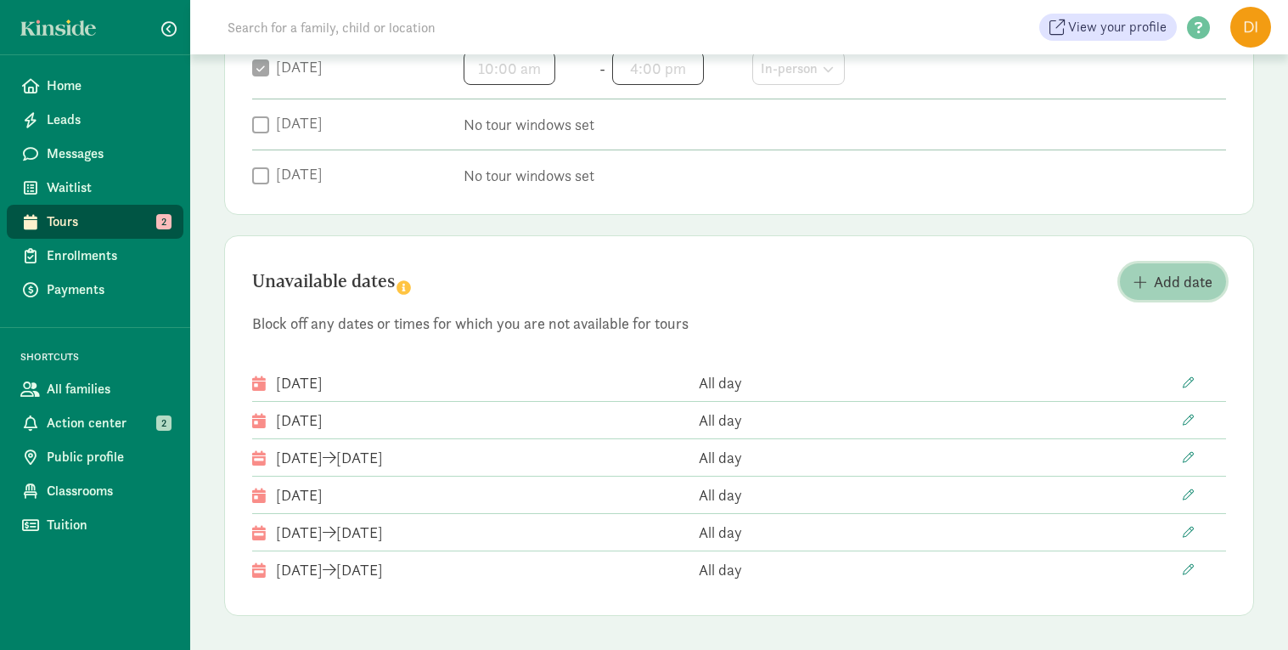
click at [1178, 284] on span "Add date" at bounding box center [1183, 281] width 59 height 23
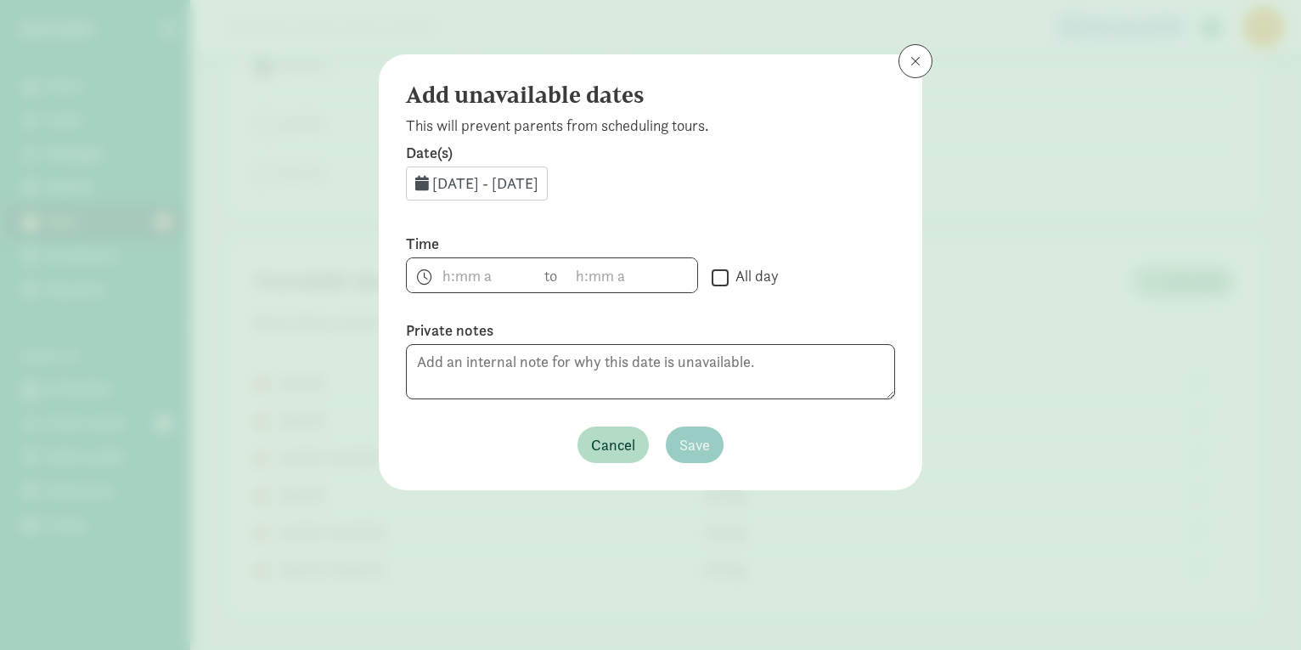
click at [537, 180] on span "Aug 20, 2025 - Aug 31, 2025" at bounding box center [485, 183] width 106 height 20
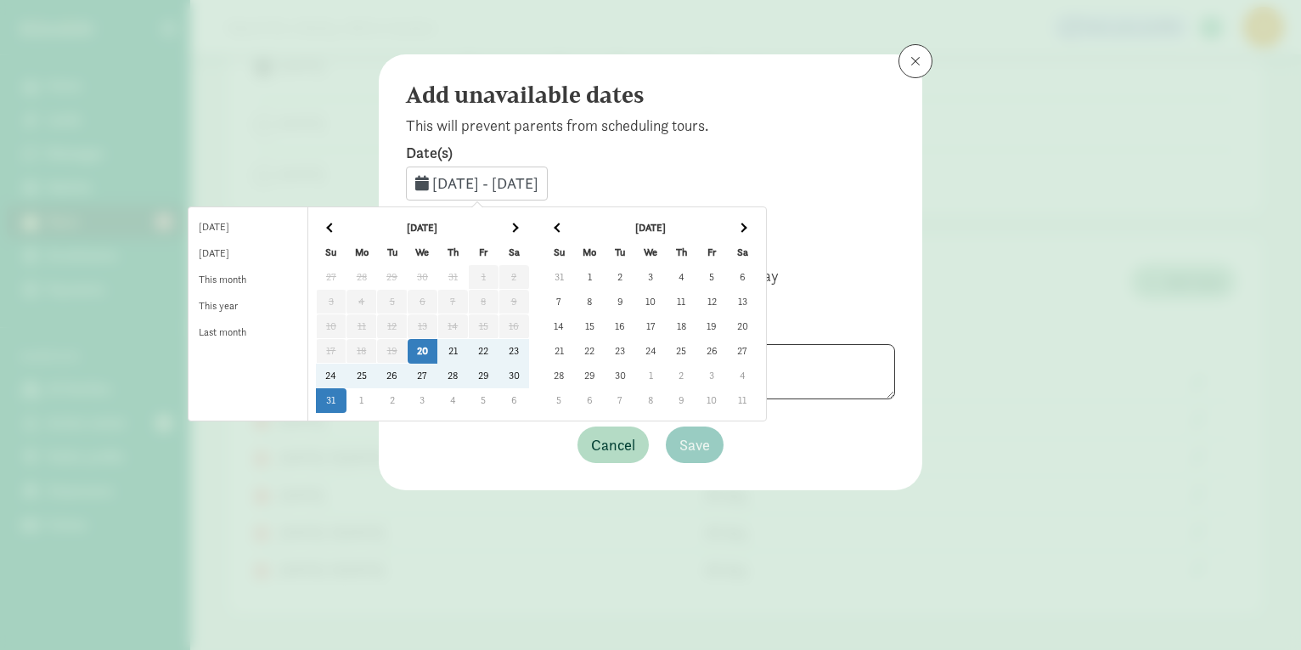
click at [746, 227] on span at bounding box center [741, 226] width 9 height 9
click at [605, 350] on td "19" at bounding box center [589, 351] width 31 height 25
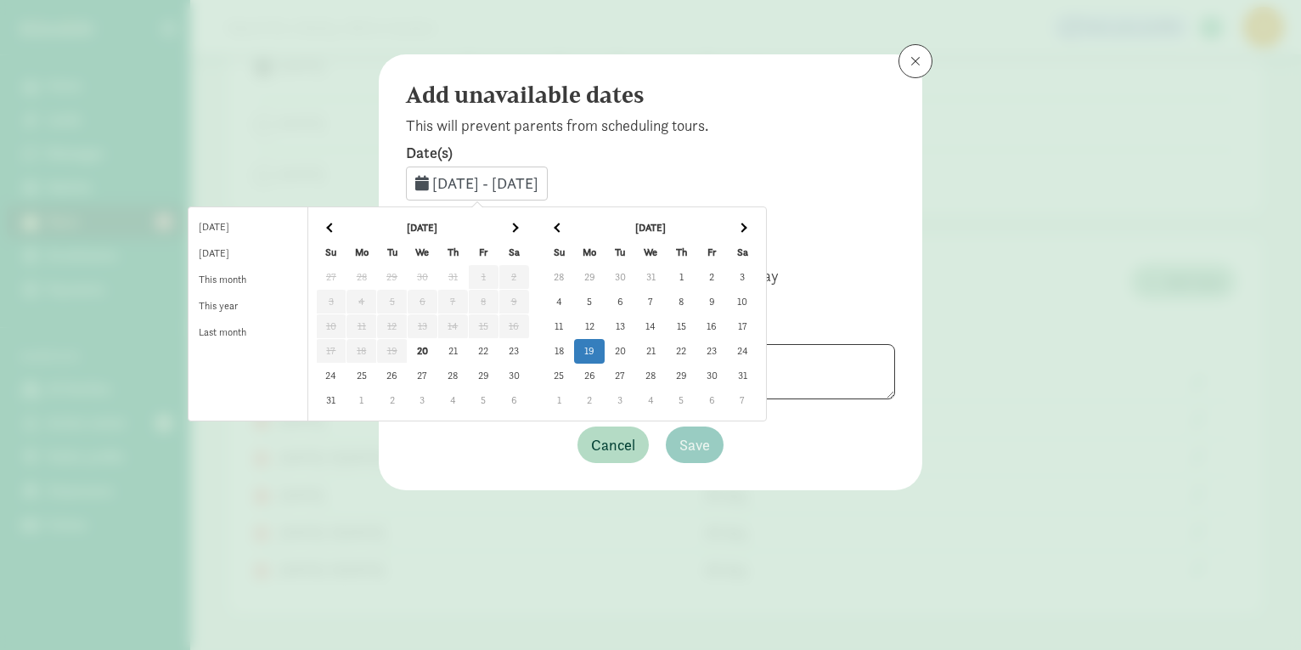
click at [605, 350] on td "19" at bounding box center [589, 351] width 31 height 25
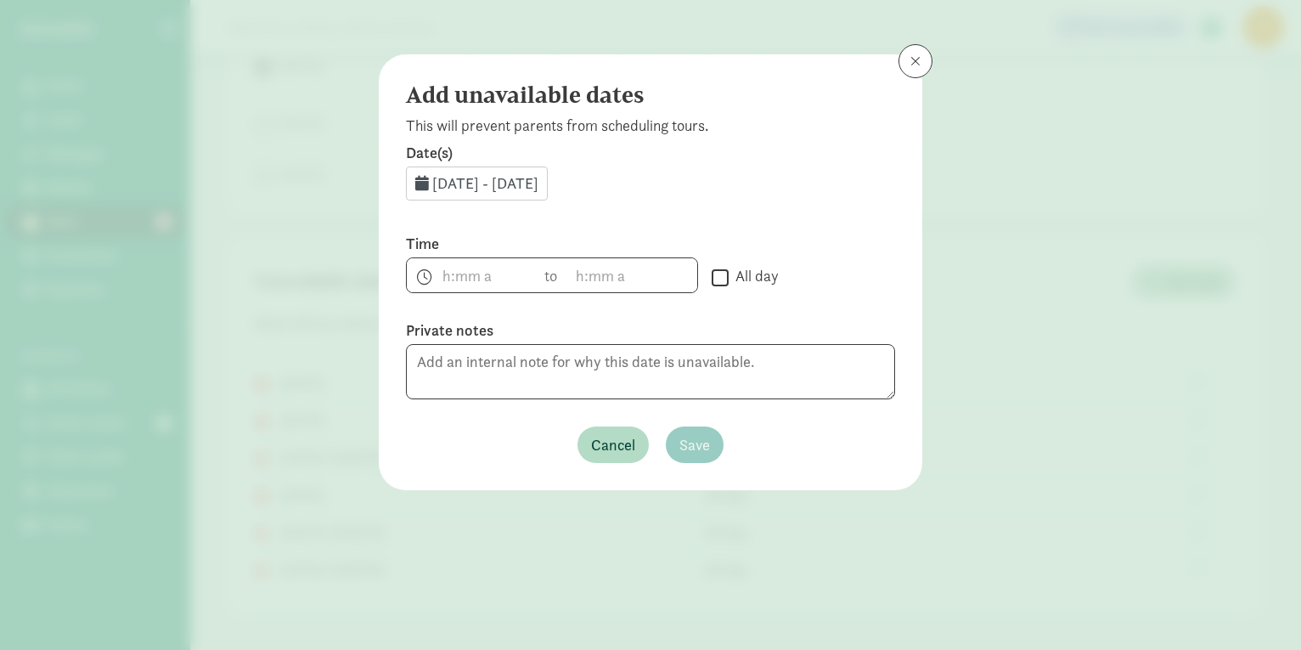
click at [717, 277] on input "All day" at bounding box center [720, 277] width 17 height 23
checkbox input "true"
click at [703, 441] on span "Save" at bounding box center [694, 444] width 31 height 23
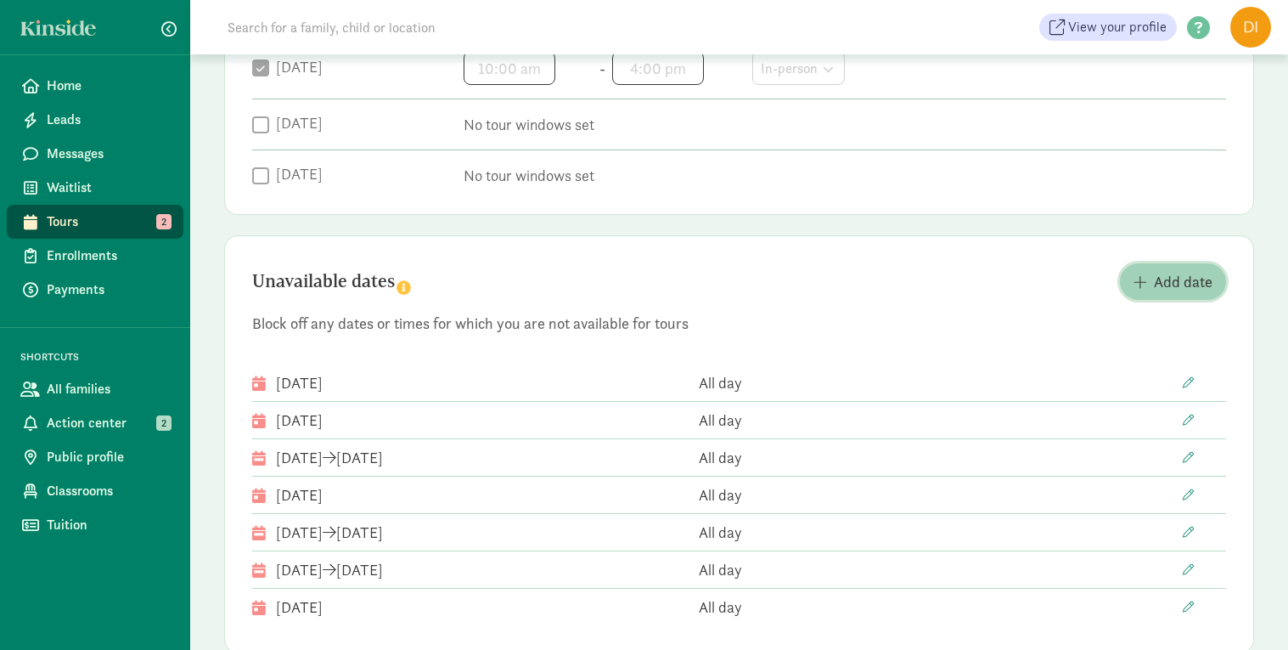
click at [1145, 288] on span "button" at bounding box center [1141, 281] width 14 height 15
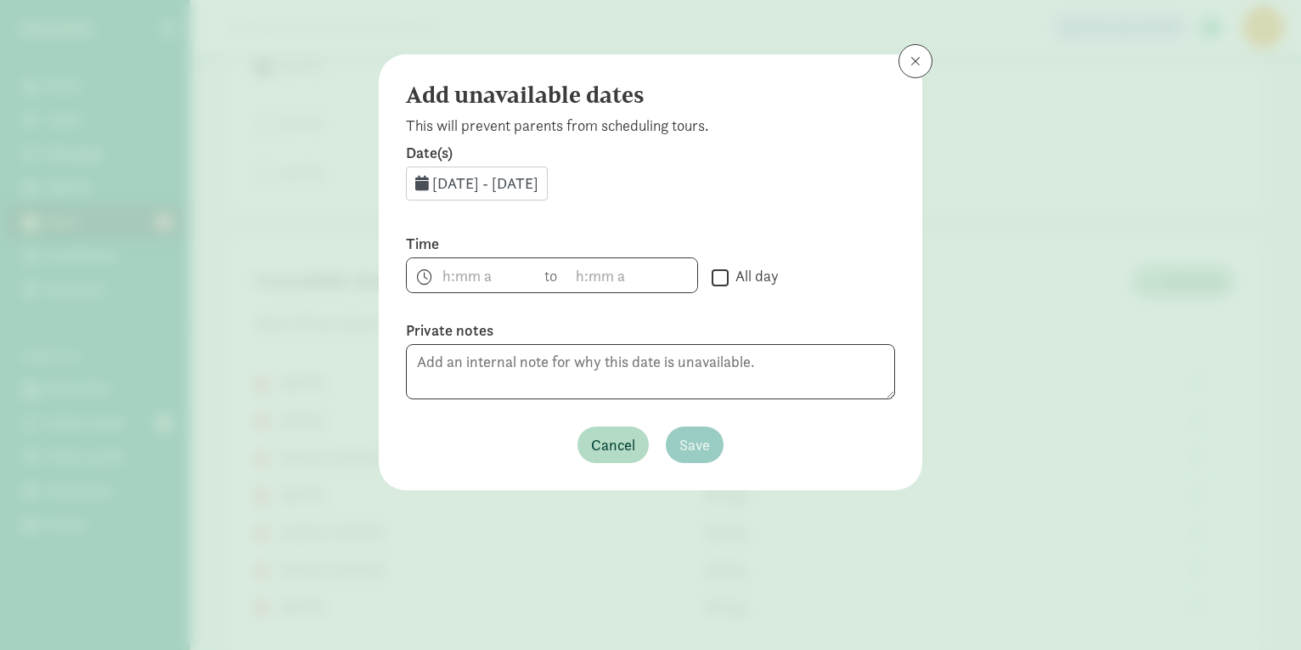
click at [548, 176] on div "Aug 20, 2025 - Aug 31, 2025" at bounding box center [477, 183] width 142 height 34
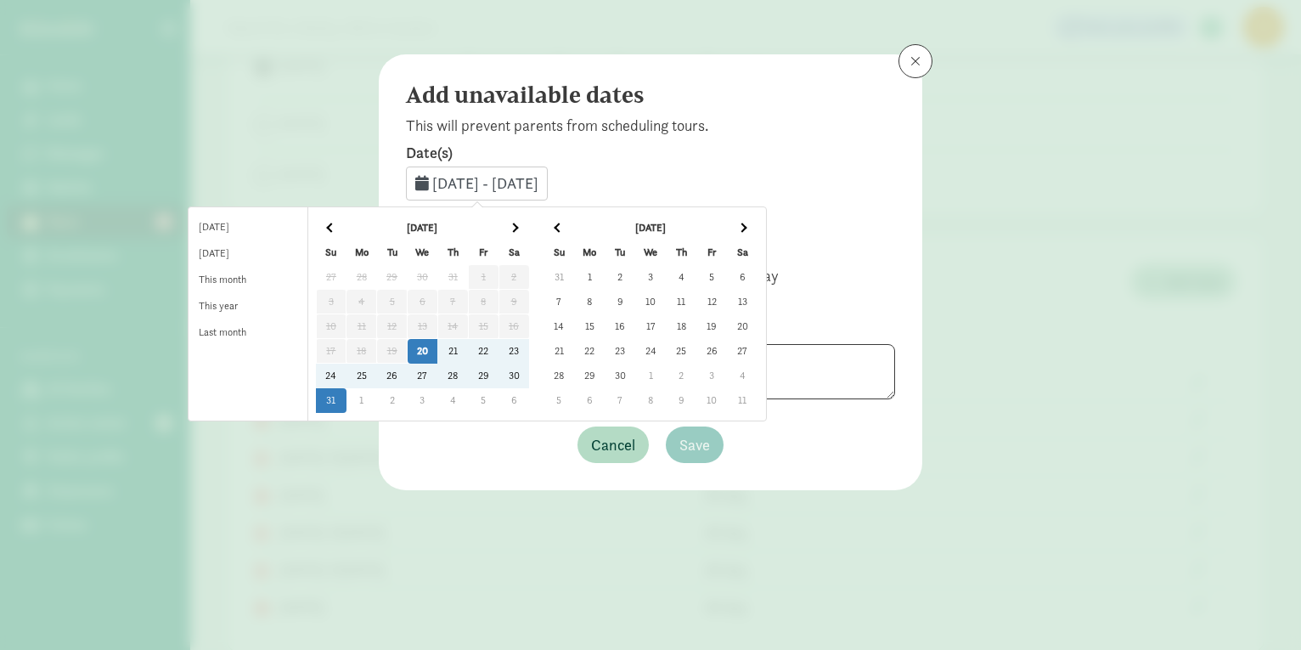
click at [746, 227] on span at bounding box center [741, 226] width 9 height 9
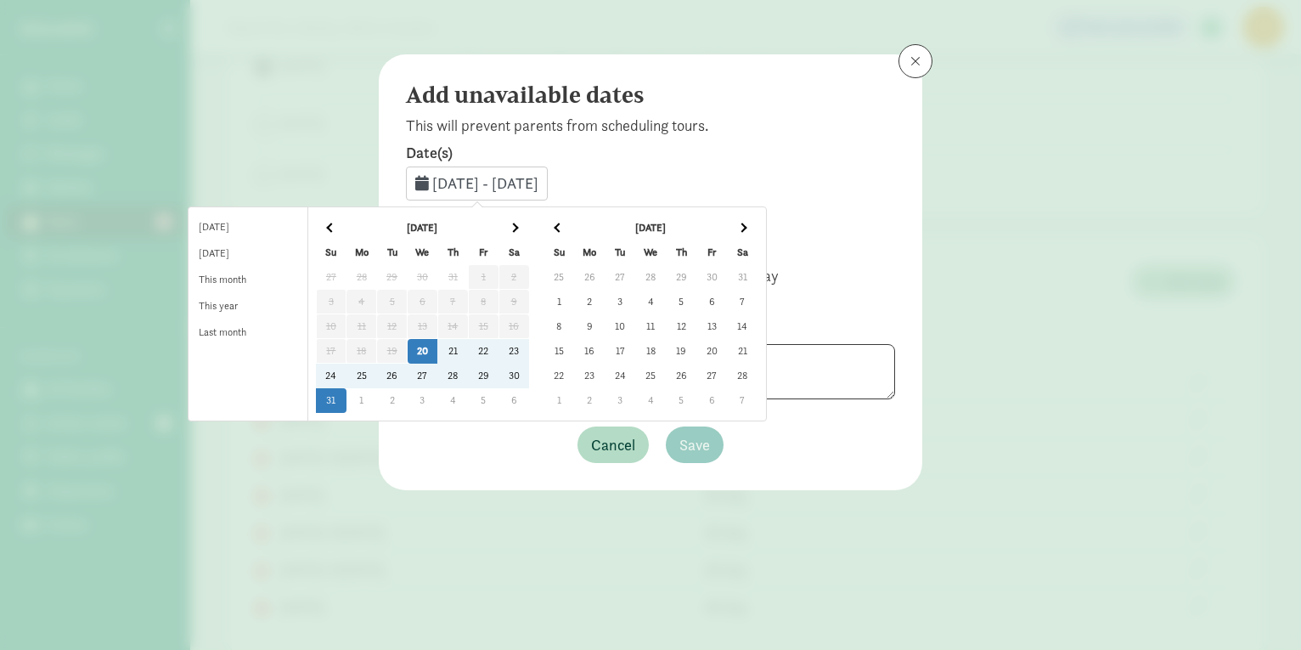
click at [746, 227] on span at bounding box center [741, 226] width 9 height 9
click at [574, 231] on th at bounding box center [558, 228] width 31 height 25
click at [696, 352] on td "19" at bounding box center [681, 351] width 31 height 25
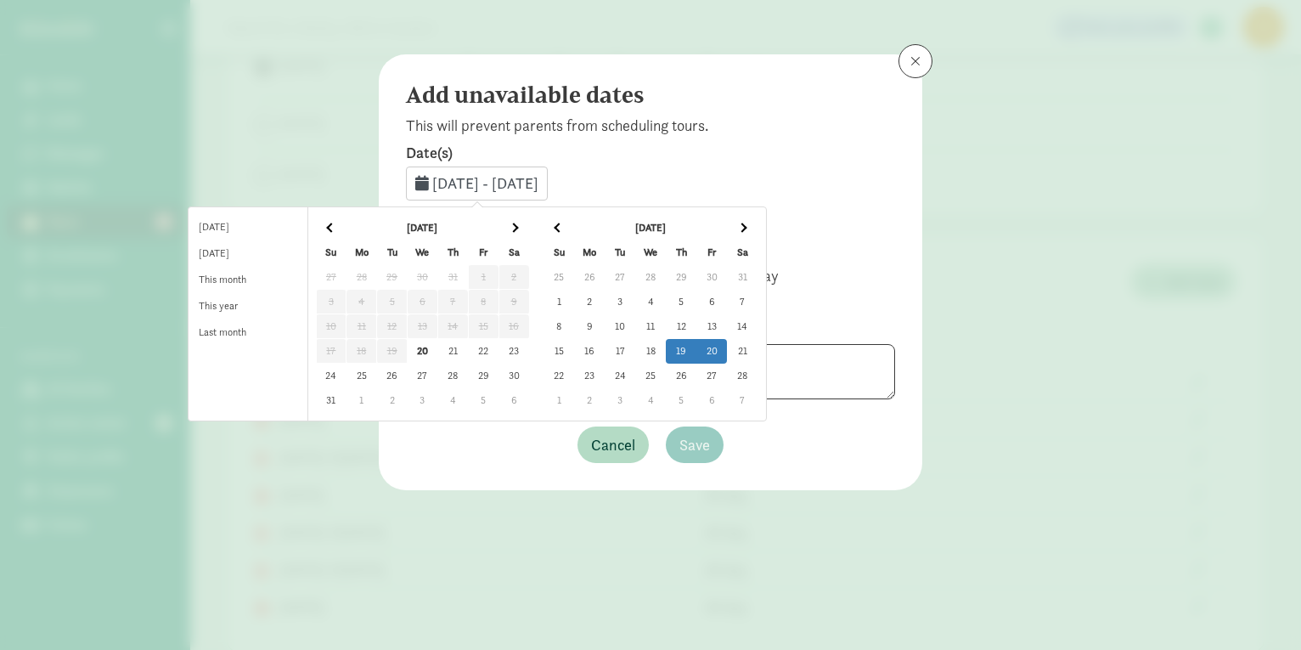
click at [727, 352] on td "20" at bounding box center [711, 351] width 31 height 25
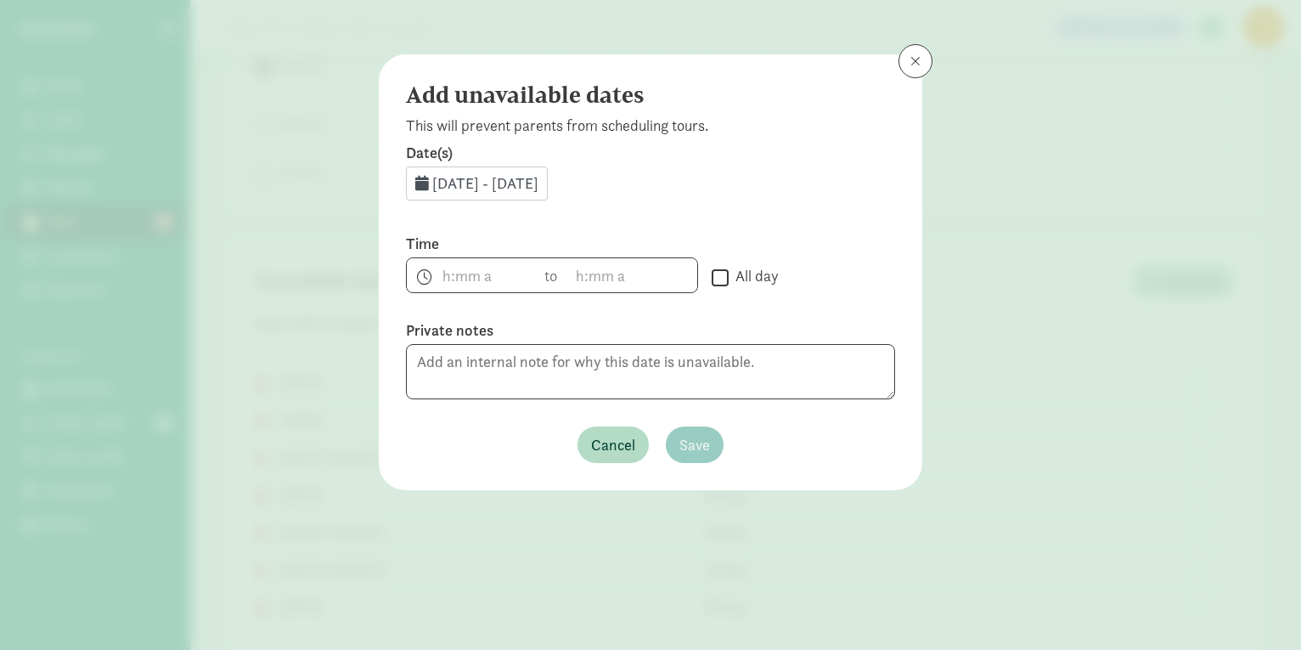
click at [717, 275] on input "All day" at bounding box center [720, 277] width 17 height 23
checkbox input "true"
click at [696, 436] on span "Save" at bounding box center [694, 444] width 31 height 23
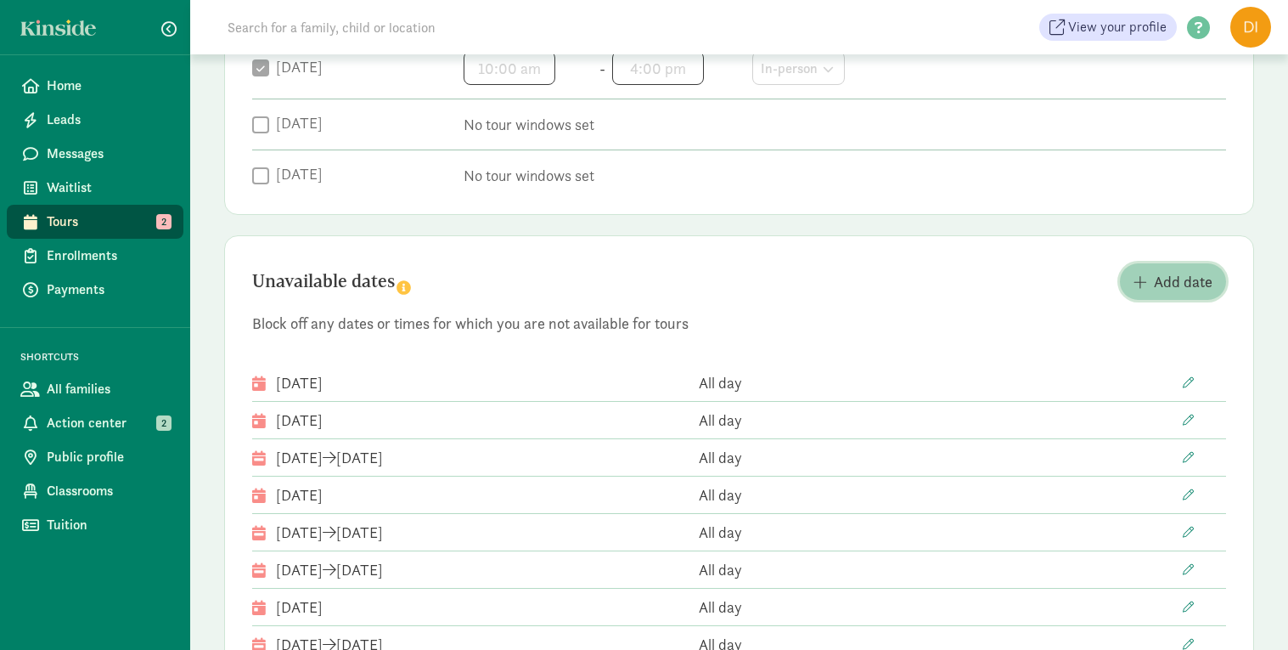
click at [1162, 280] on span "Add date" at bounding box center [1183, 281] width 59 height 23
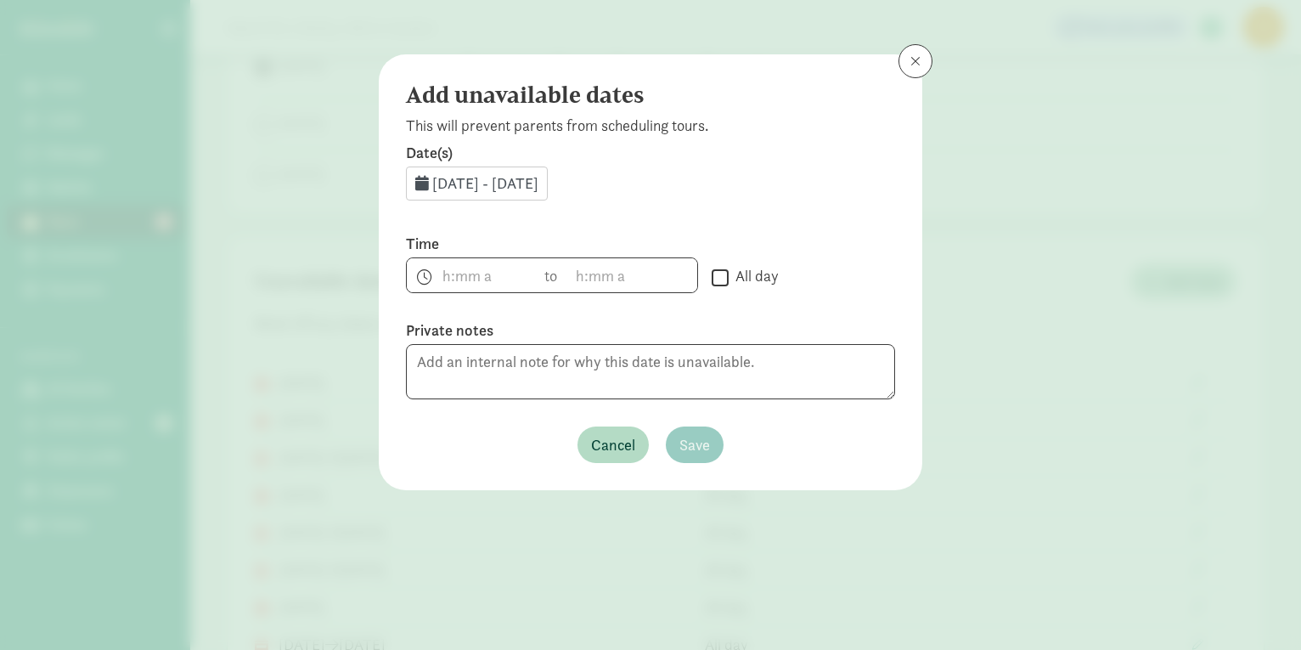
click at [538, 191] on span "Aug 20, 2025 - Aug 31, 2025" at bounding box center [485, 183] width 106 height 20
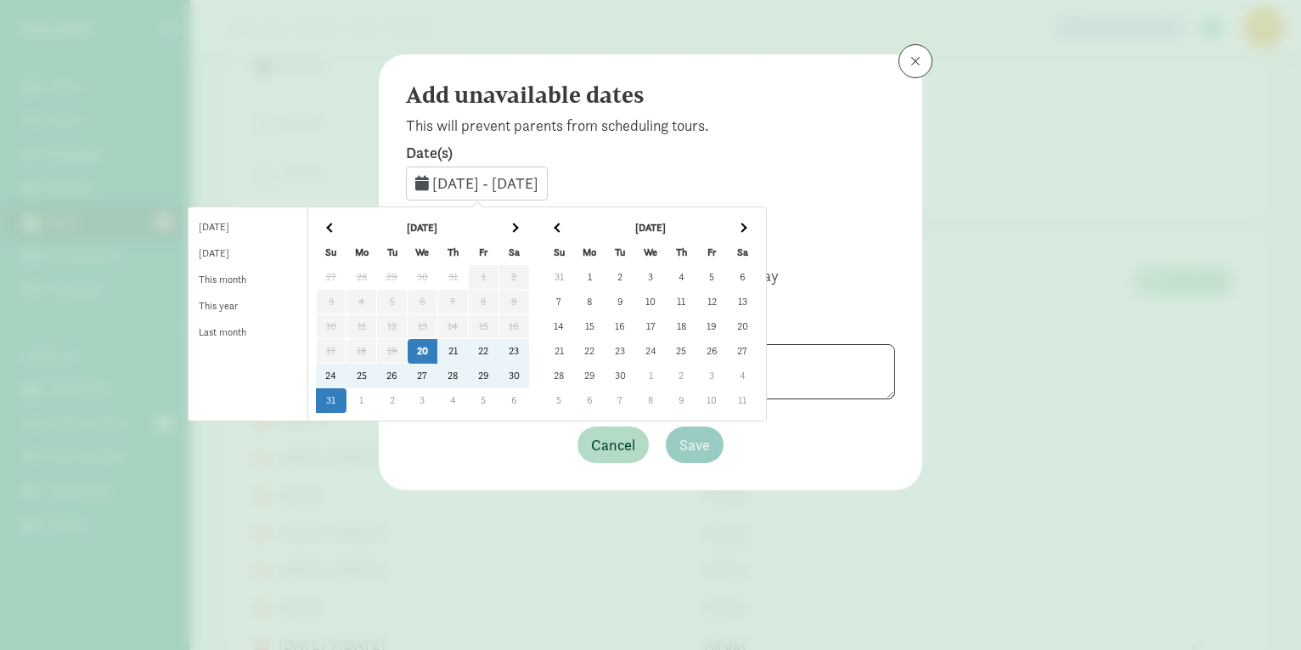
click at [746, 226] on span at bounding box center [741, 226] width 9 height 9
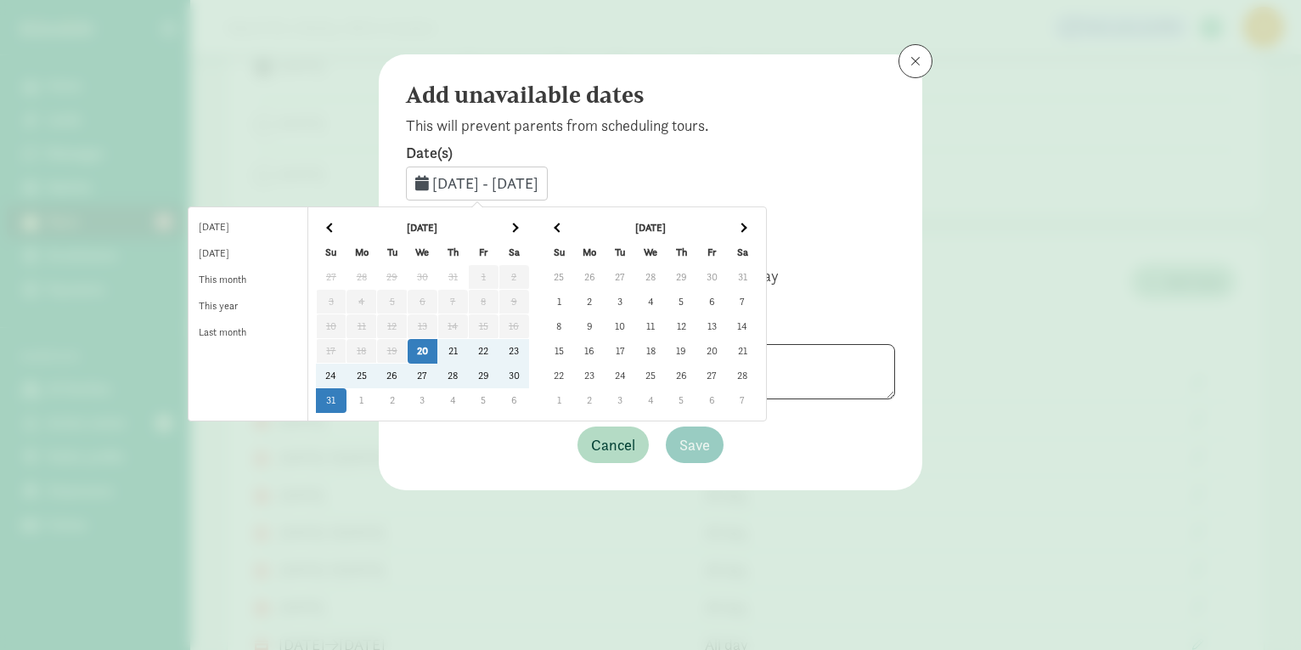
click at [746, 226] on span at bounding box center [741, 226] width 9 height 9
click at [727, 297] on td "6" at bounding box center [711, 302] width 31 height 25
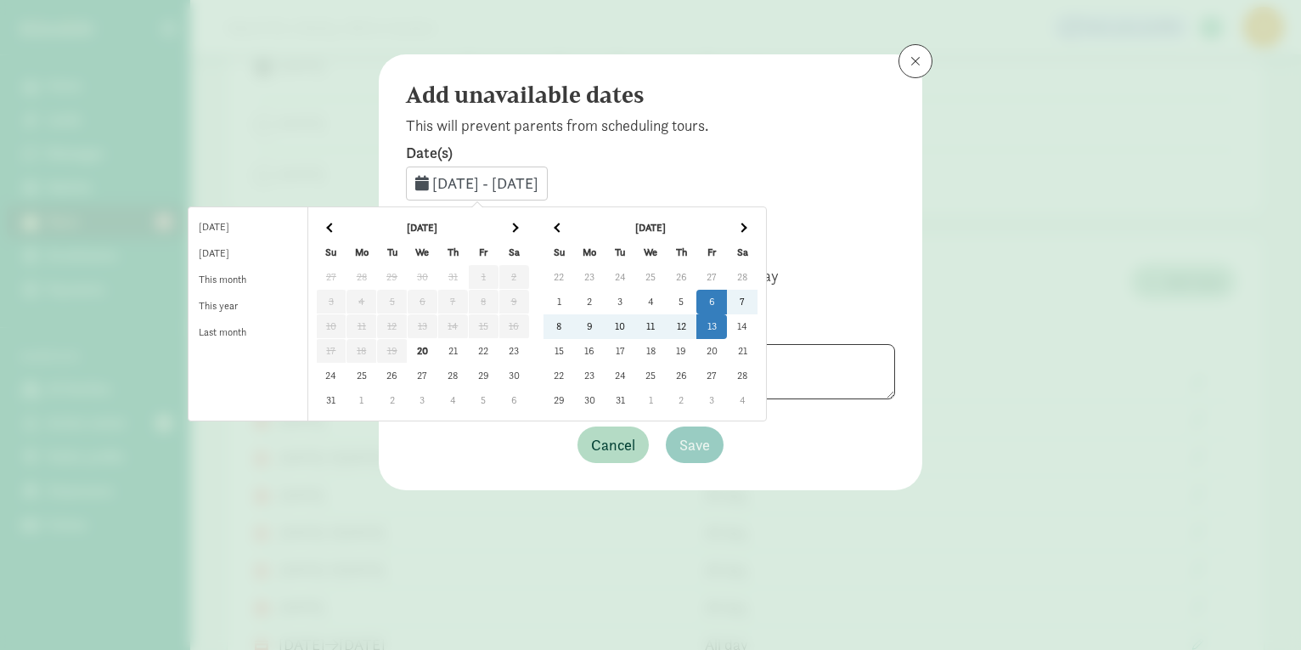
click at [727, 325] on td "13" at bounding box center [711, 326] width 31 height 25
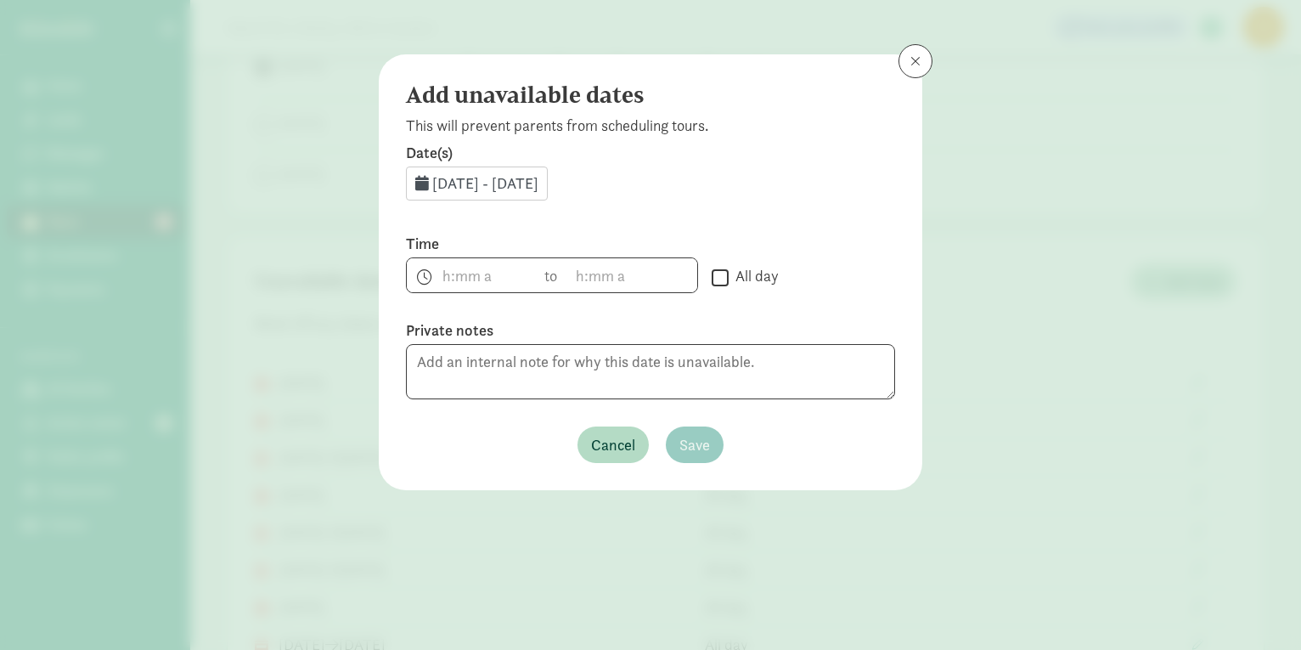
click at [713, 276] on input "All day" at bounding box center [720, 277] width 17 height 23
checkbox input "true"
click at [715, 444] on button "Save" at bounding box center [695, 444] width 58 height 37
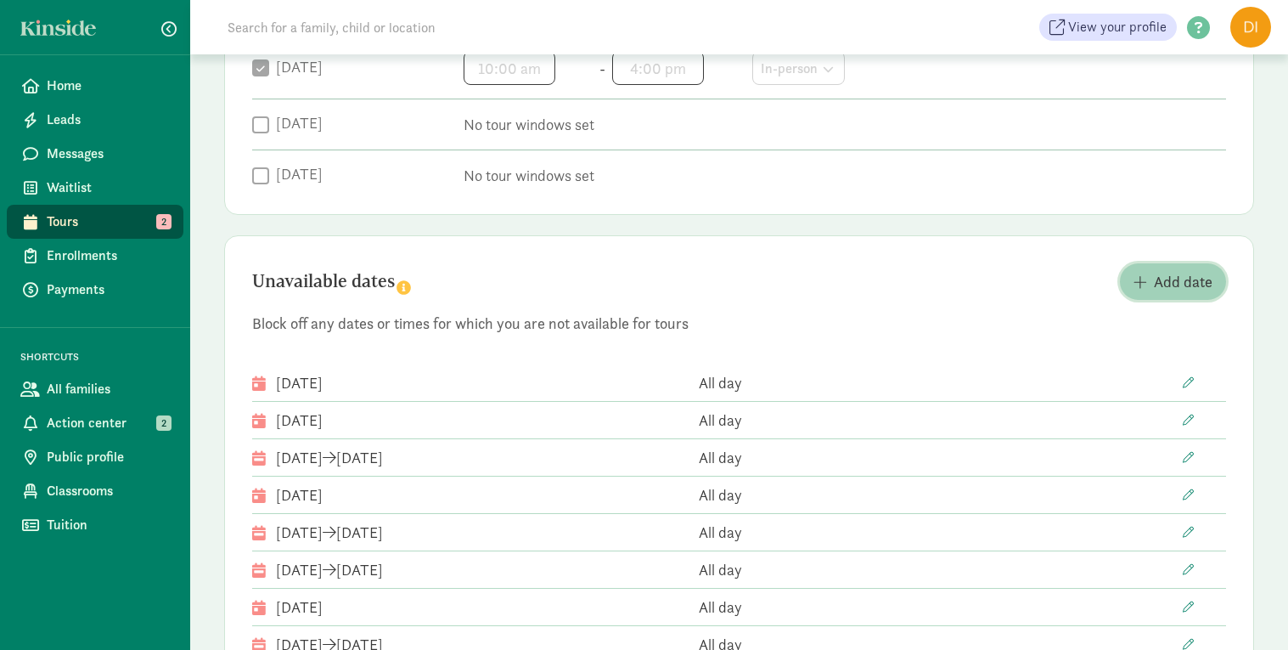
click at [1139, 281] on span "button" at bounding box center [1141, 281] width 14 height 15
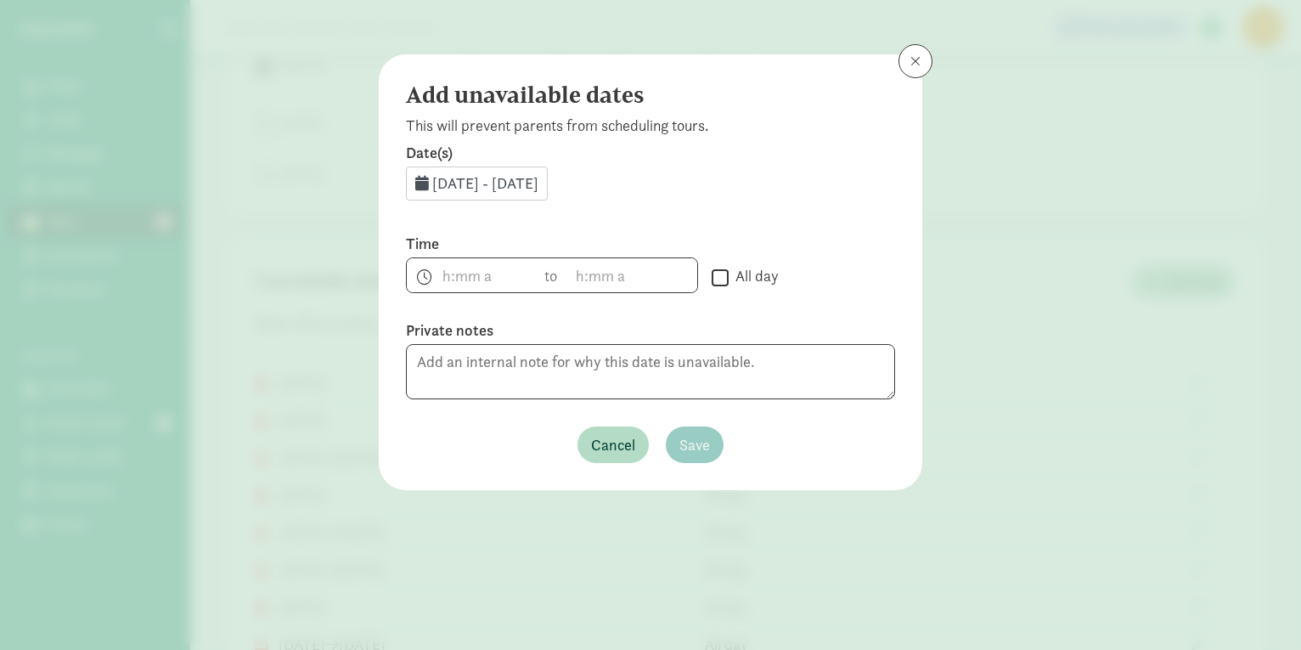
click at [538, 185] on span "Aug 20, 2025 - Aug 31, 2025" at bounding box center [485, 183] width 106 height 20
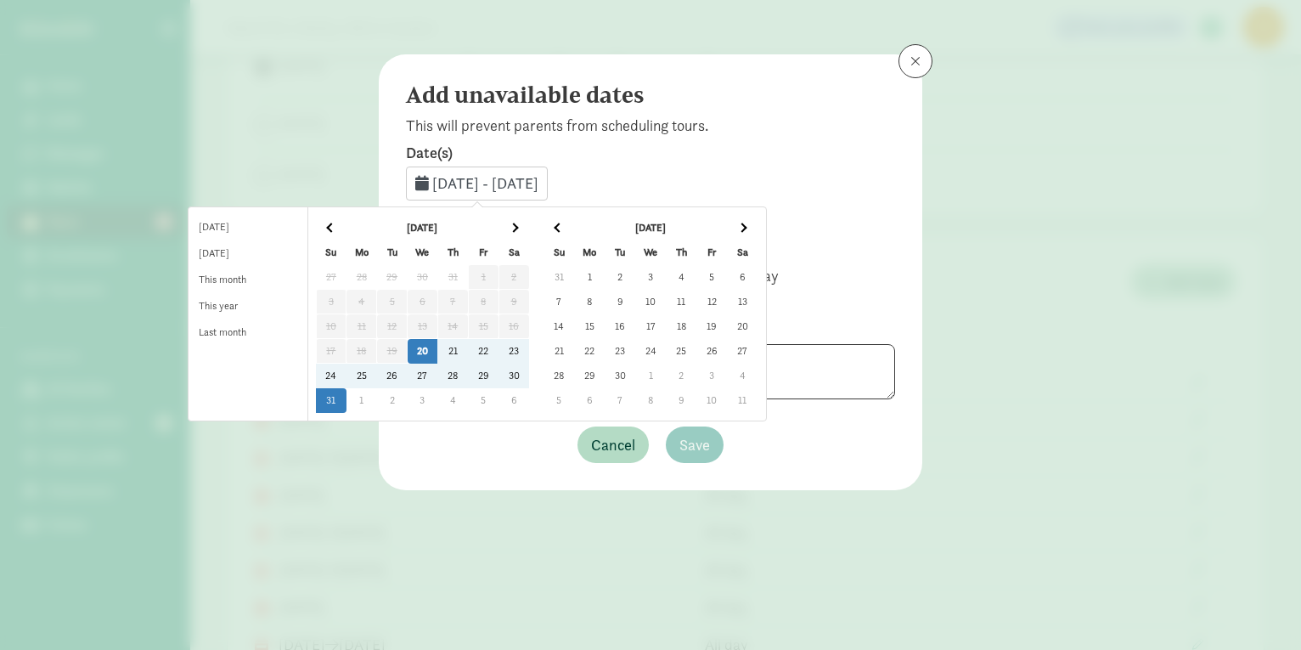
click at [746, 224] on span at bounding box center [741, 226] width 9 height 9
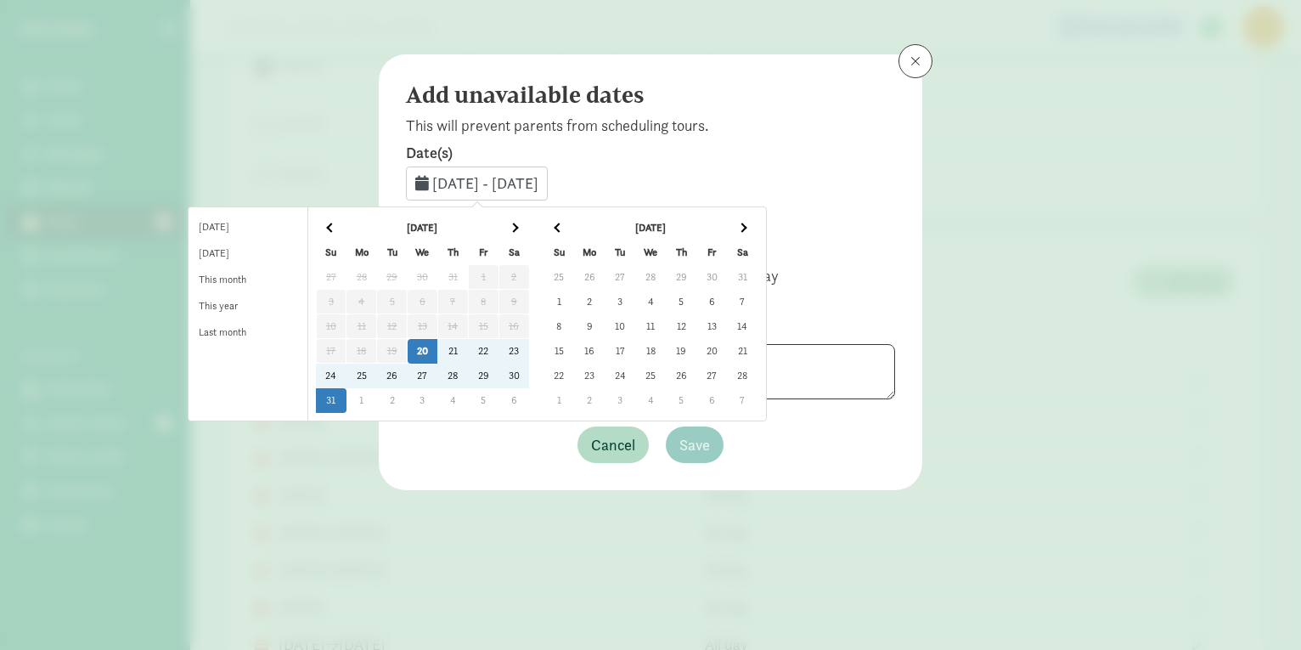
click at [746, 224] on span at bounding box center [741, 226] width 9 height 9
click at [727, 280] on td "3" at bounding box center [711, 277] width 31 height 25
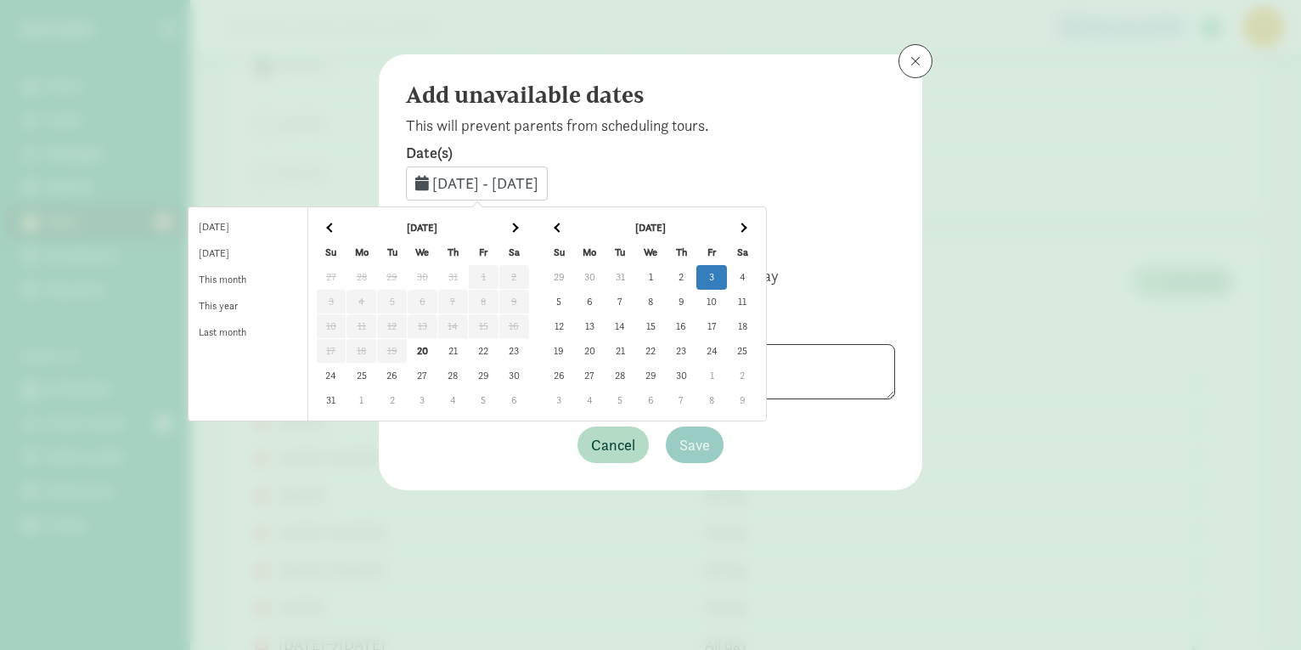
click at [727, 280] on td "3" at bounding box center [711, 277] width 31 height 25
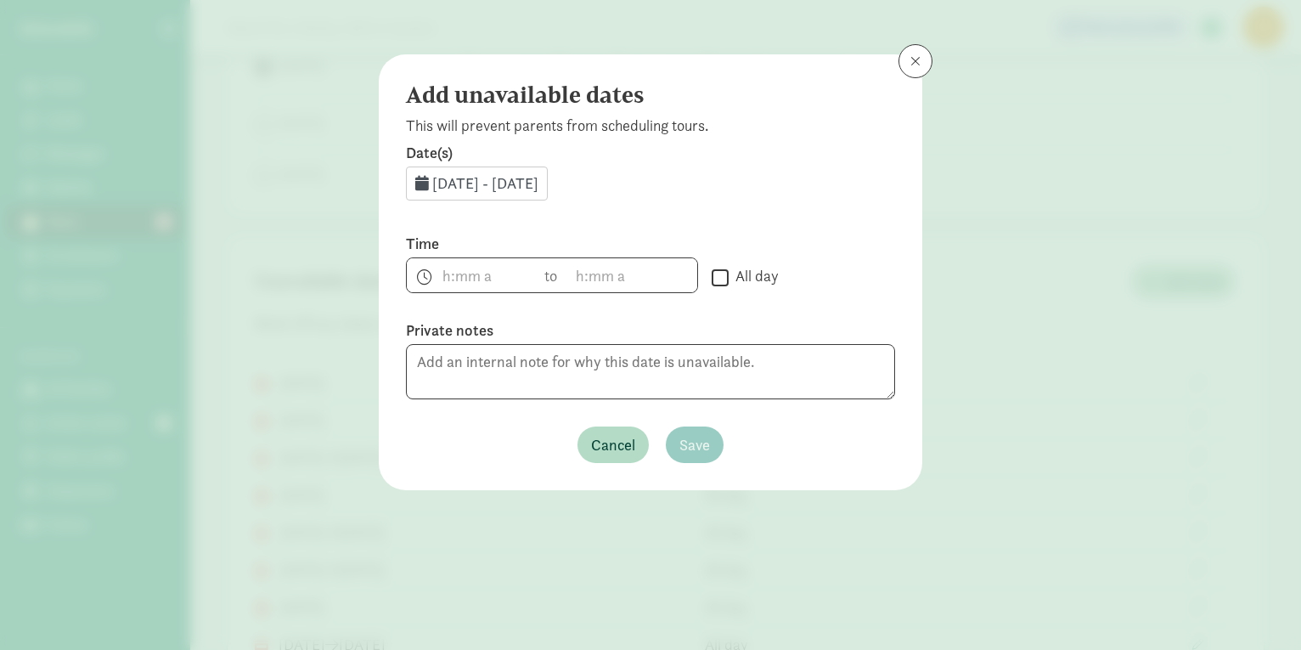
click at [715, 279] on input "All day" at bounding box center [720, 277] width 17 height 23
checkbox input "true"
click at [684, 439] on span "Save" at bounding box center [694, 444] width 31 height 23
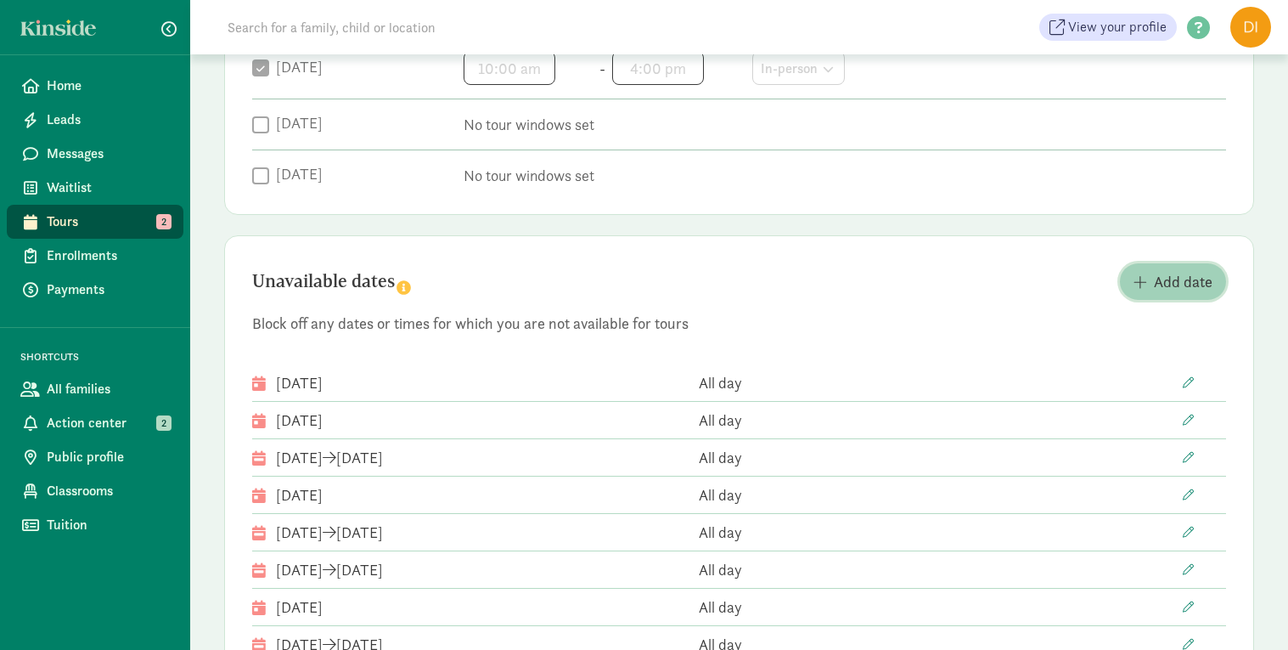
click at [1161, 275] on span "Add date" at bounding box center [1183, 281] width 59 height 23
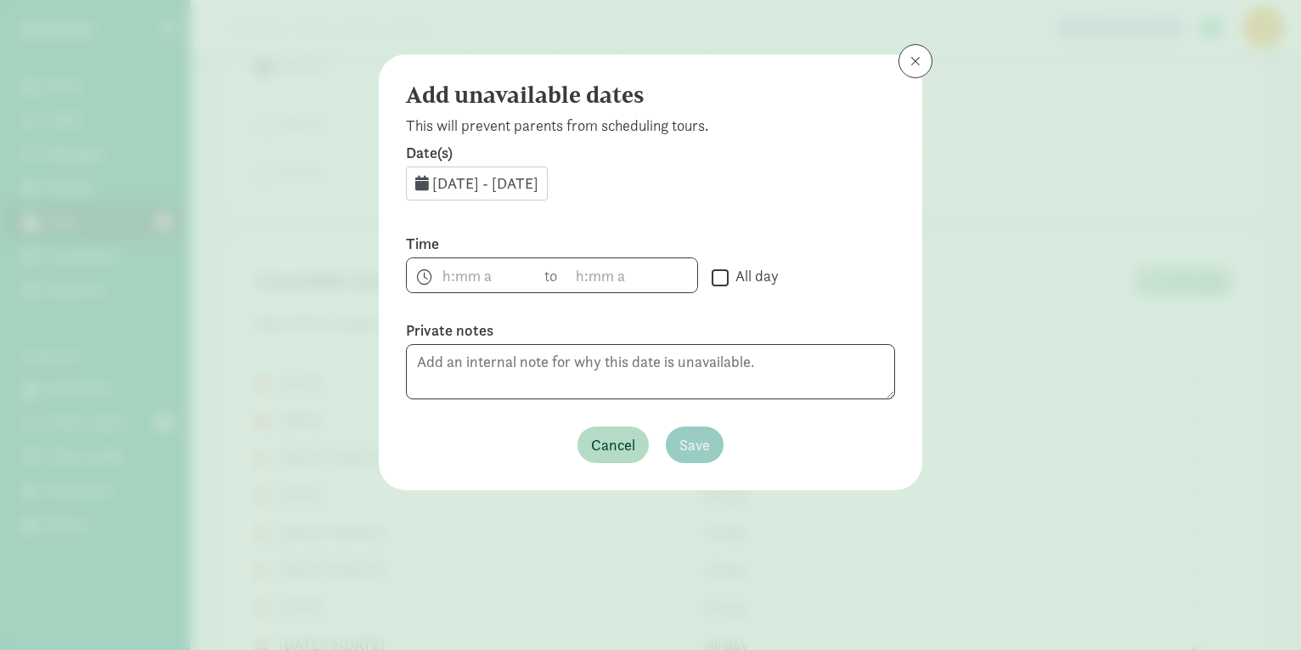
click at [538, 185] on span "Aug 20, 2025 - Aug 31, 2025" at bounding box center [485, 183] width 106 height 20
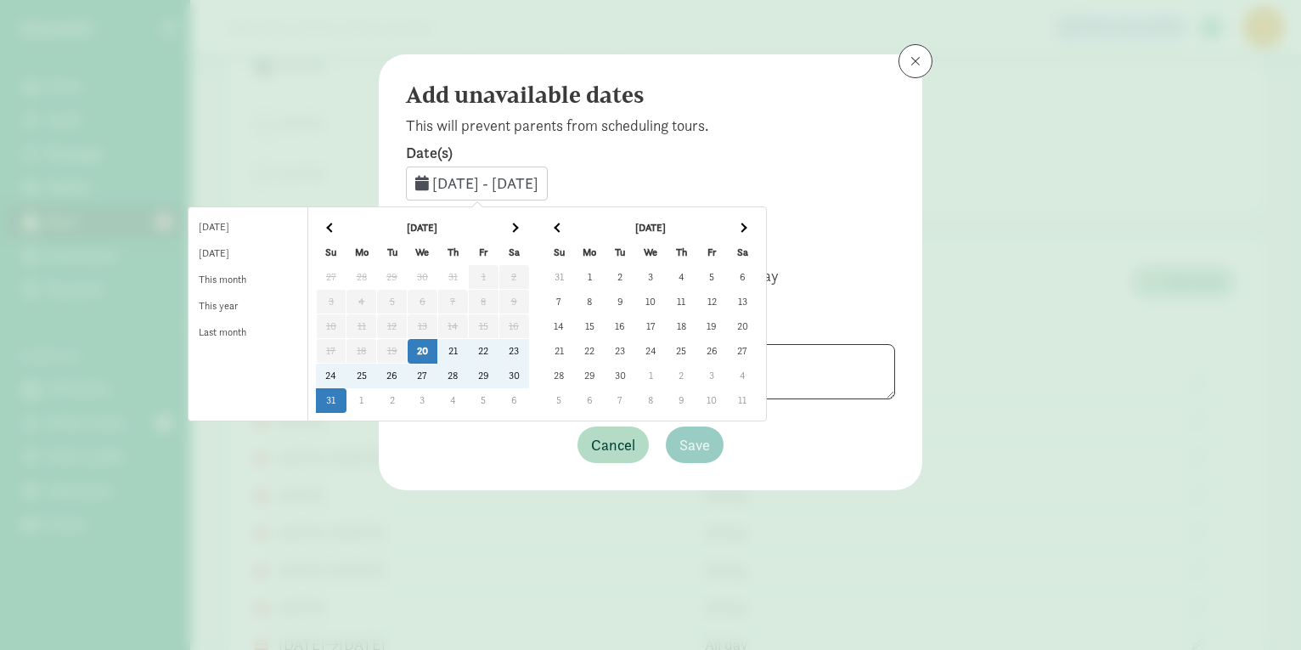
click at [746, 228] on span at bounding box center [741, 226] width 9 height 9
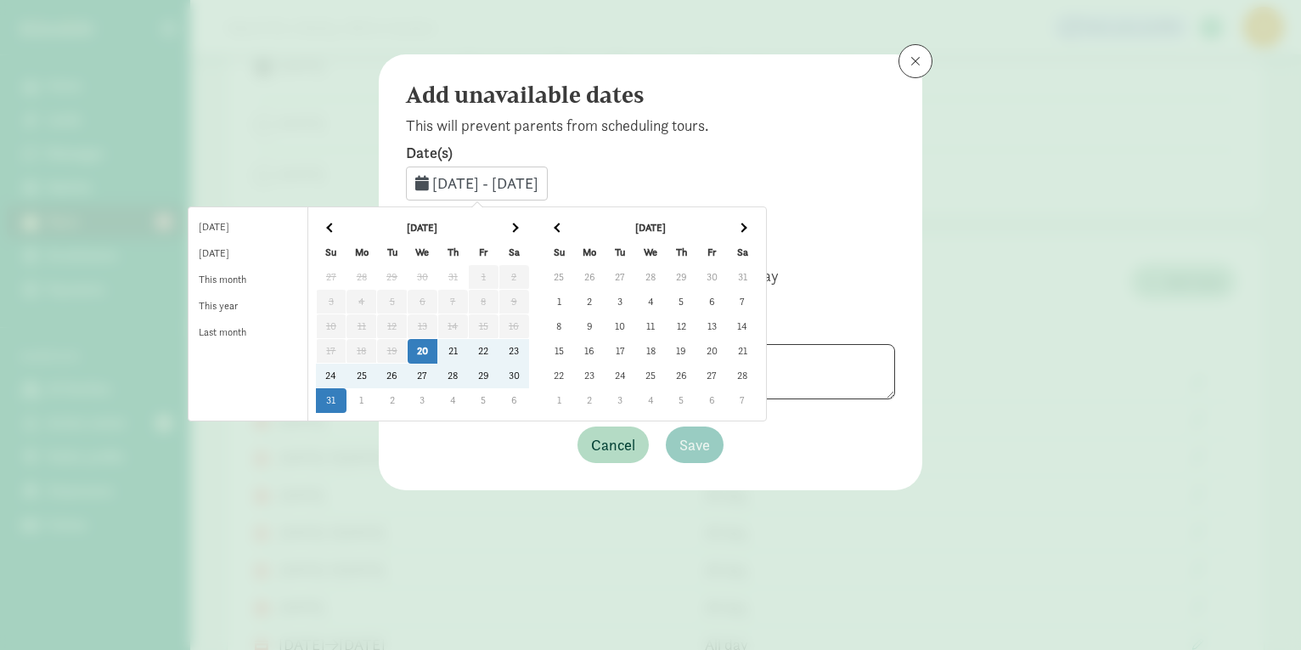
click at [746, 228] on span at bounding box center [741, 226] width 9 height 9
click at [696, 352] on td "21" at bounding box center [681, 351] width 31 height 25
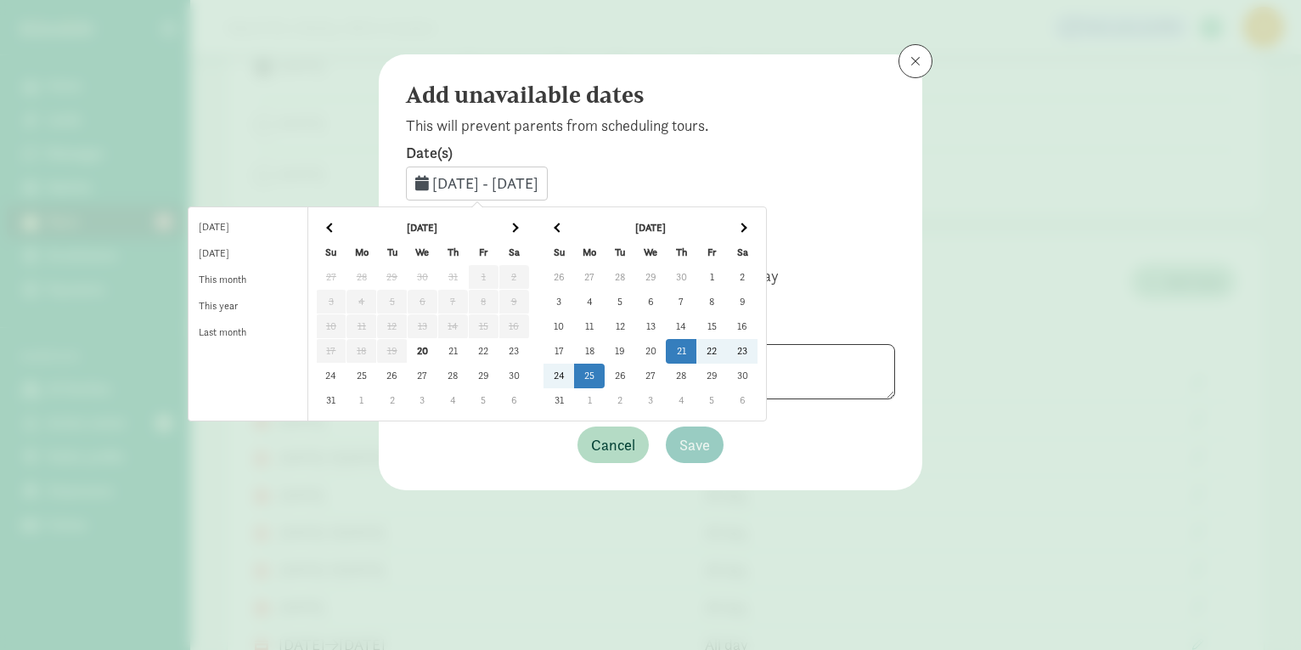
click at [605, 377] on td "25" at bounding box center [589, 375] width 31 height 25
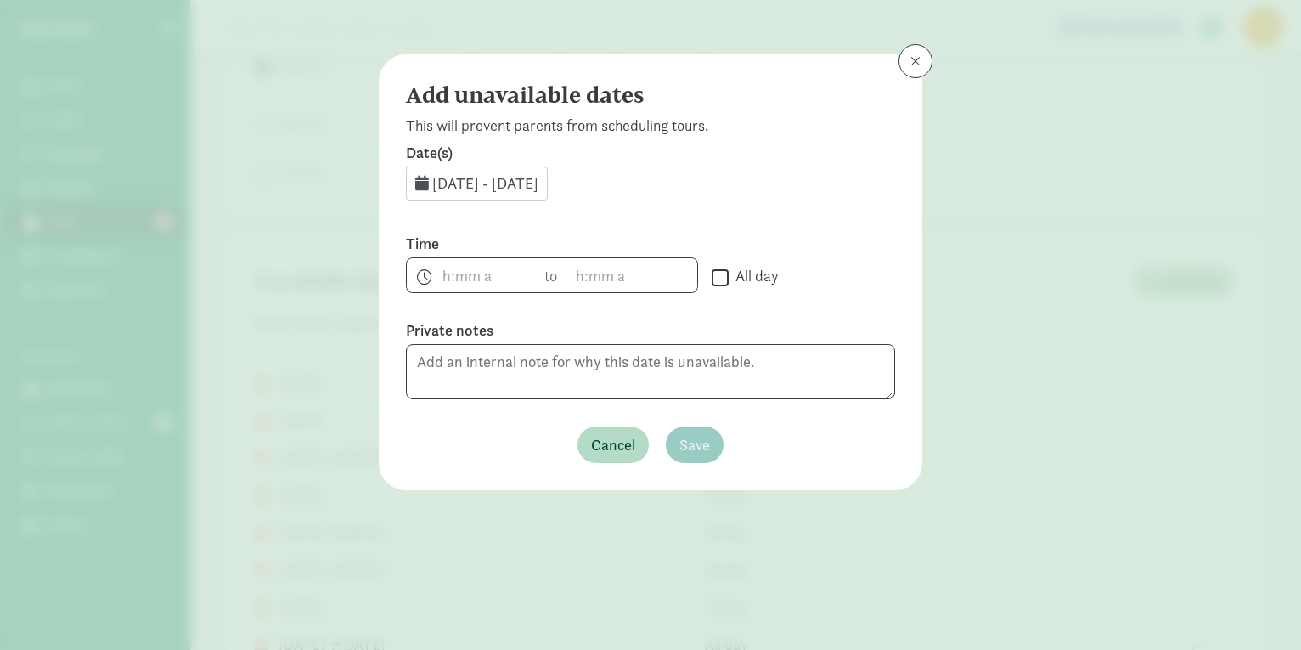
click at [718, 274] on input "All day" at bounding box center [720, 277] width 17 height 23
checkbox input "true"
click at [700, 433] on span "Save" at bounding box center [694, 444] width 31 height 23
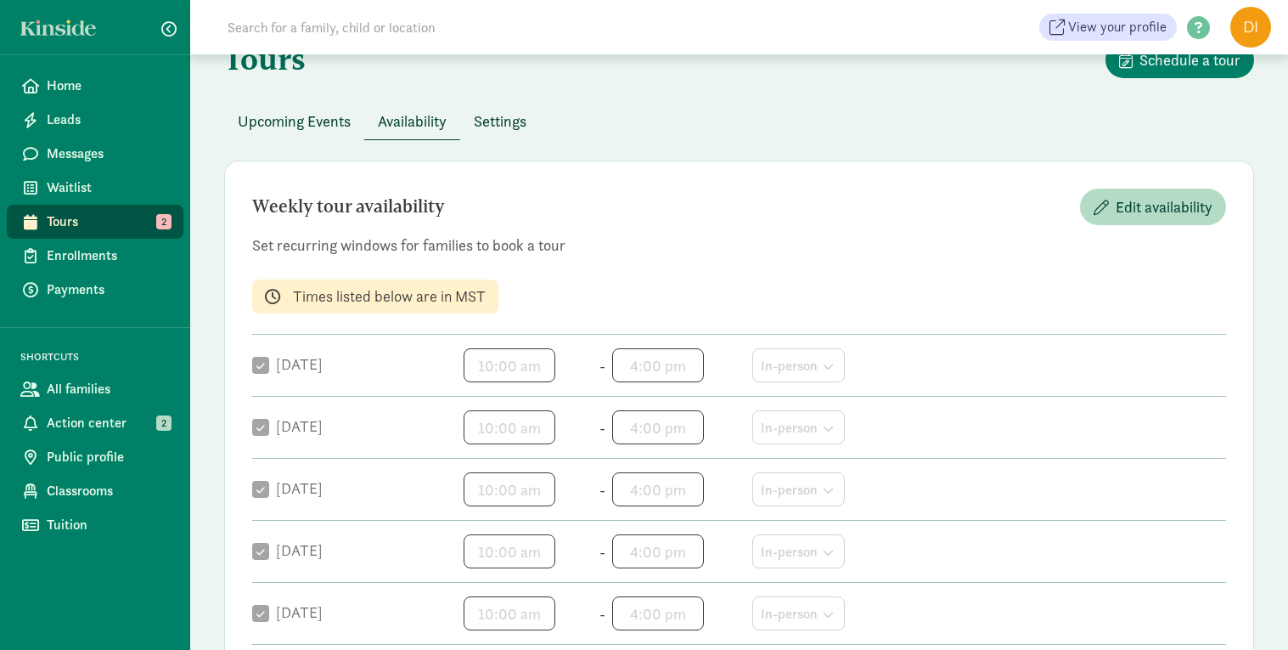
scroll to position [0, 0]
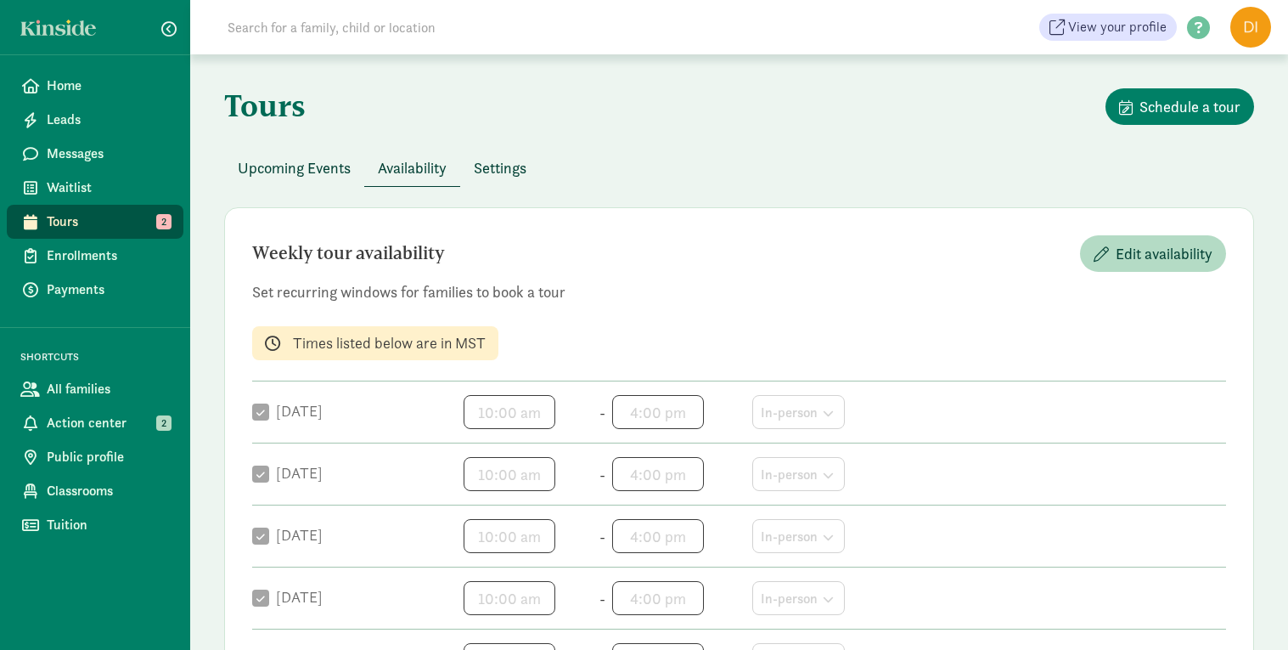
click at [520, 171] on span "Settings" at bounding box center [500, 167] width 53 height 23
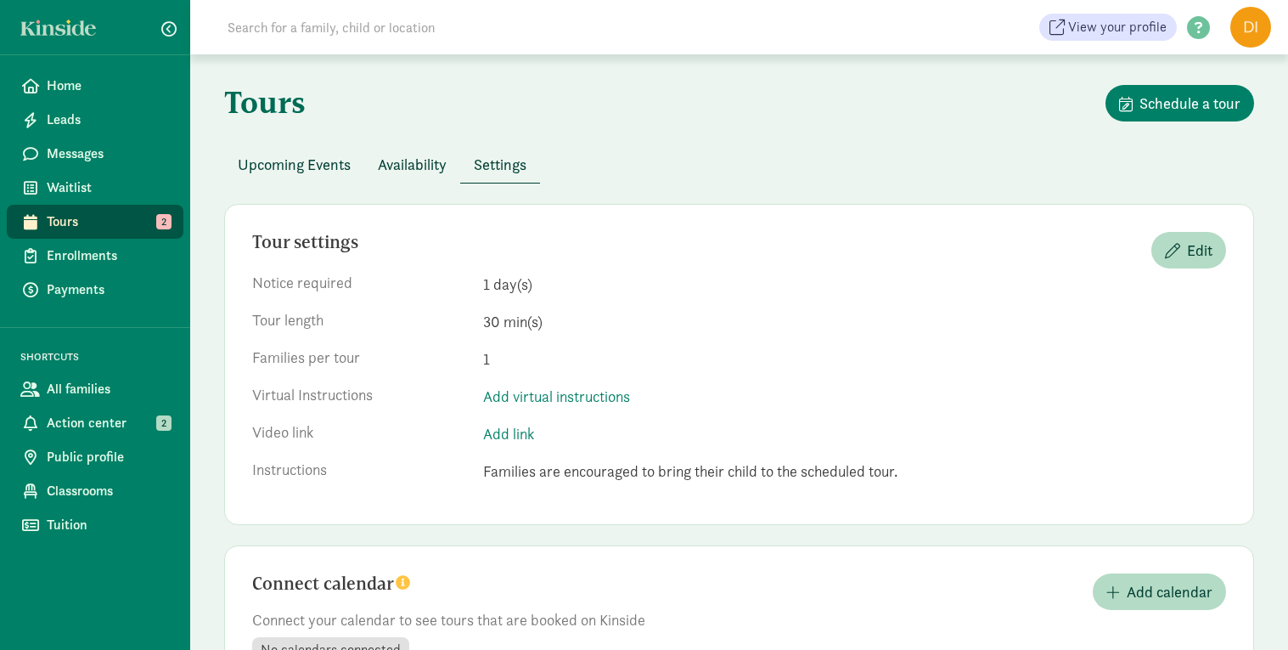
scroll to position [2, 0]
click at [314, 163] on span "Upcoming Events" at bounding box center [294, 166] width 113 height 23
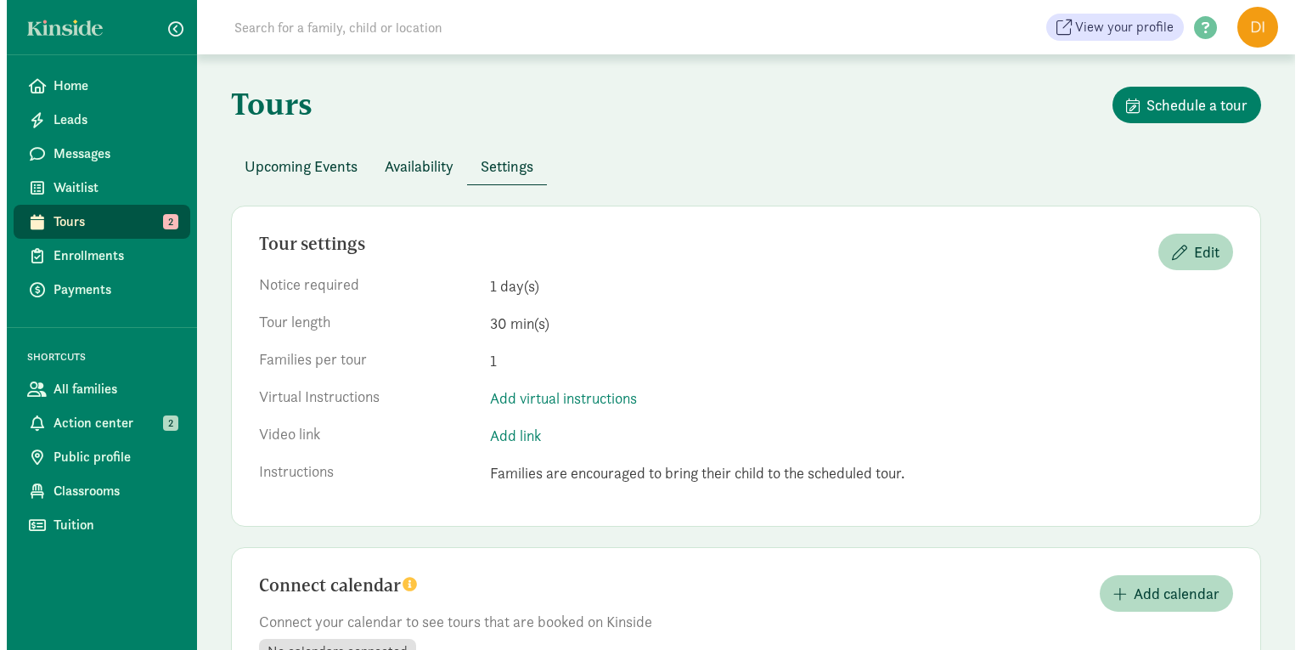
scroll to position [0, 0]
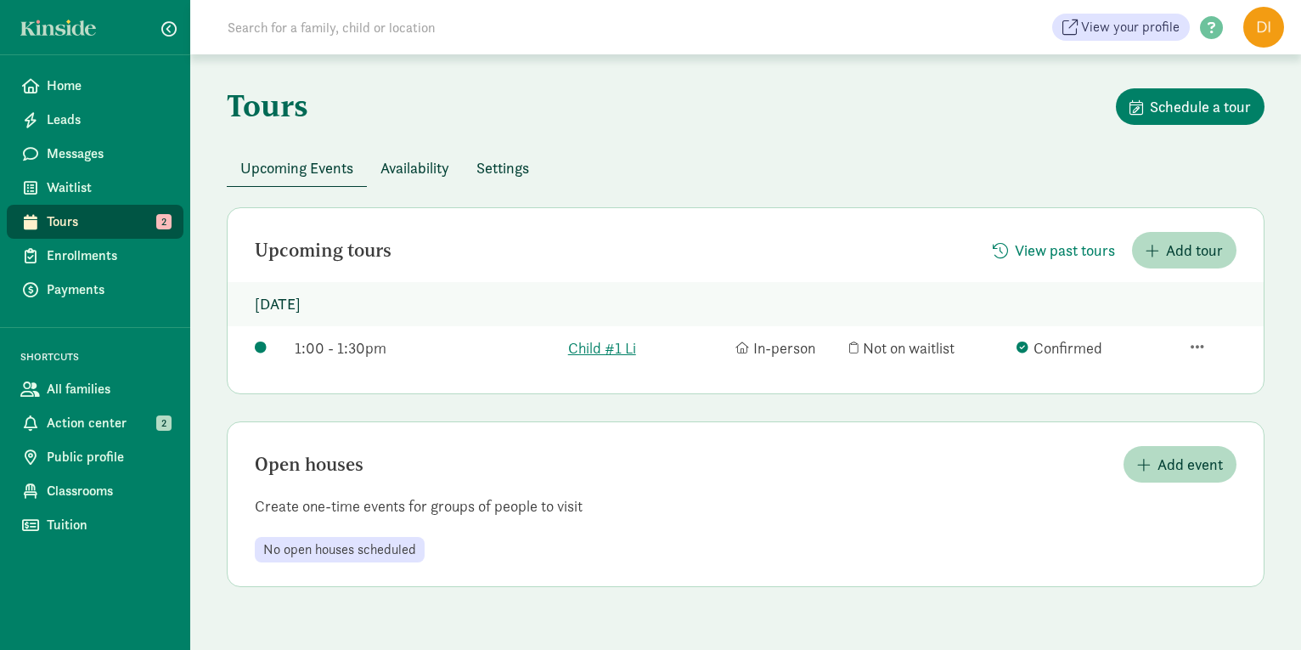
click at [107, 219] on span "Tours" at bounding box center [108, 221] width 123 height 20
click at [81, 87] on span "Home" at bounding box center [108, 86] width 123 height 20
